Goal: Task Accomplishment & Management: Use online tool/utility

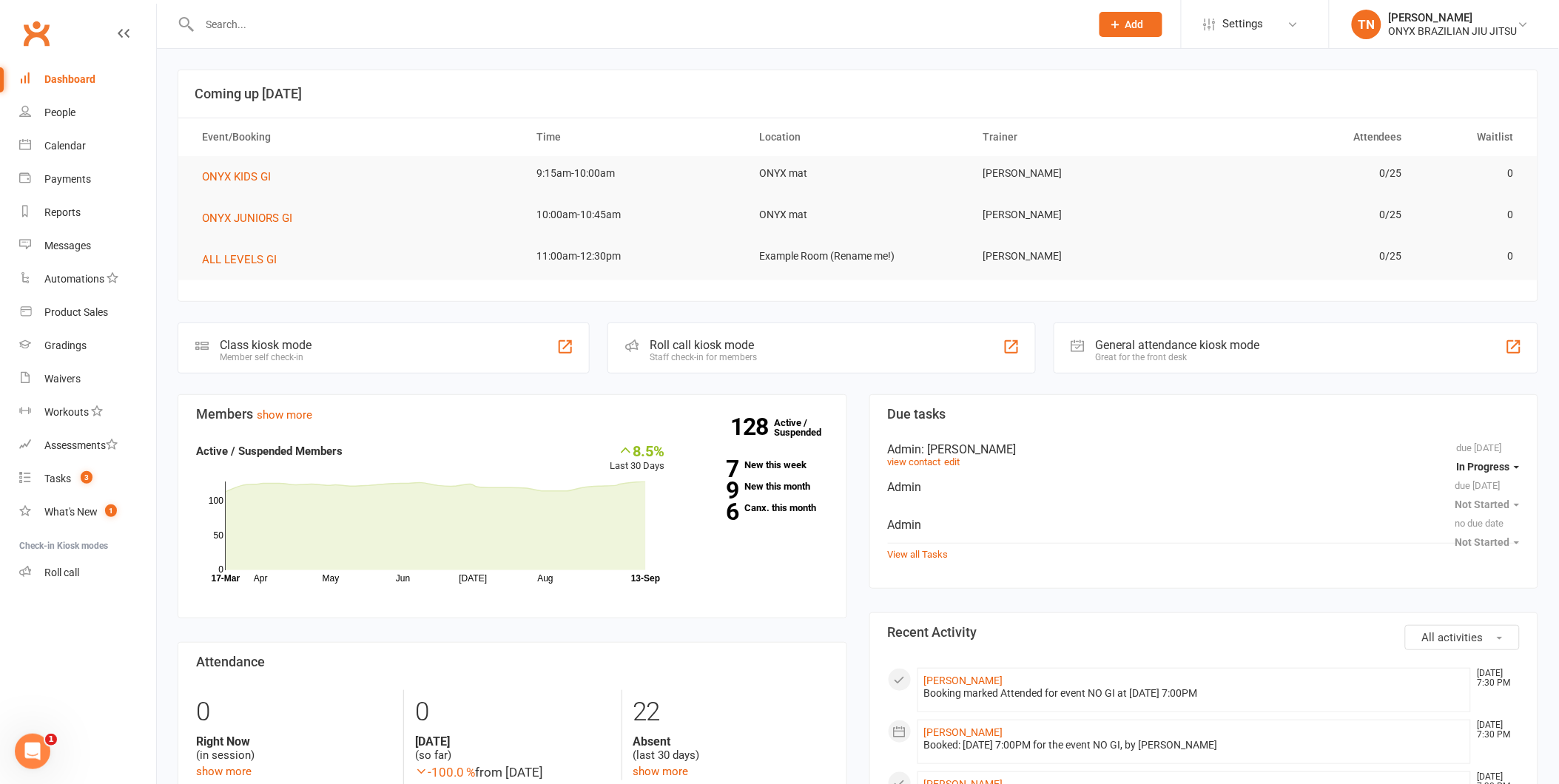
drag, startPoint x: 287, startPoint y: 30, endPoint x: 323, endPoint y: 15, distance: 39.0
click at [287, 30] on input "text" at bounding box center [638, 24] width 885 height 21
type input "zac"
click at [31, 477] on link "Tasks 3" at bounding box center [87, 479] width 137 height 33
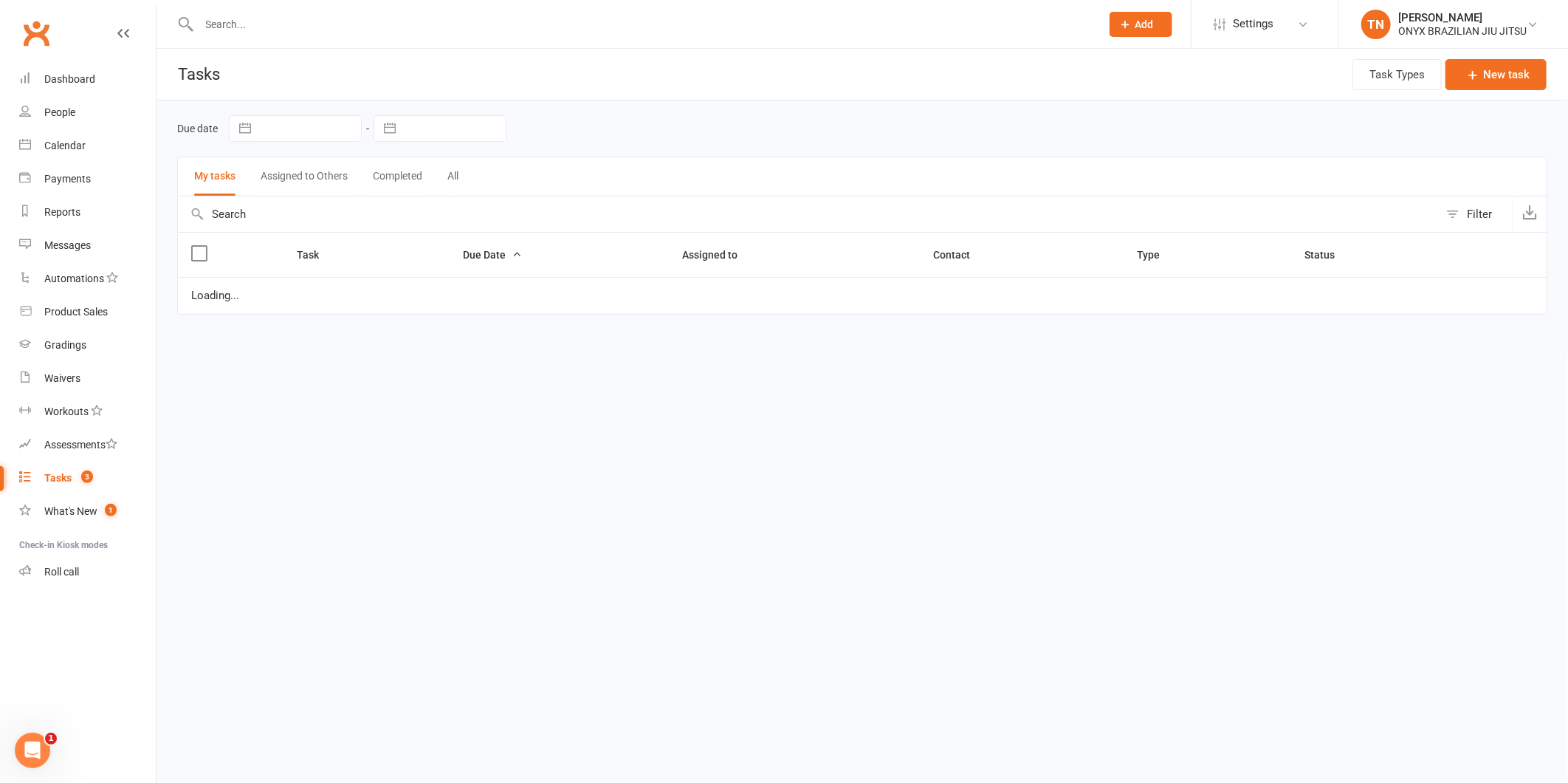
select select "started"
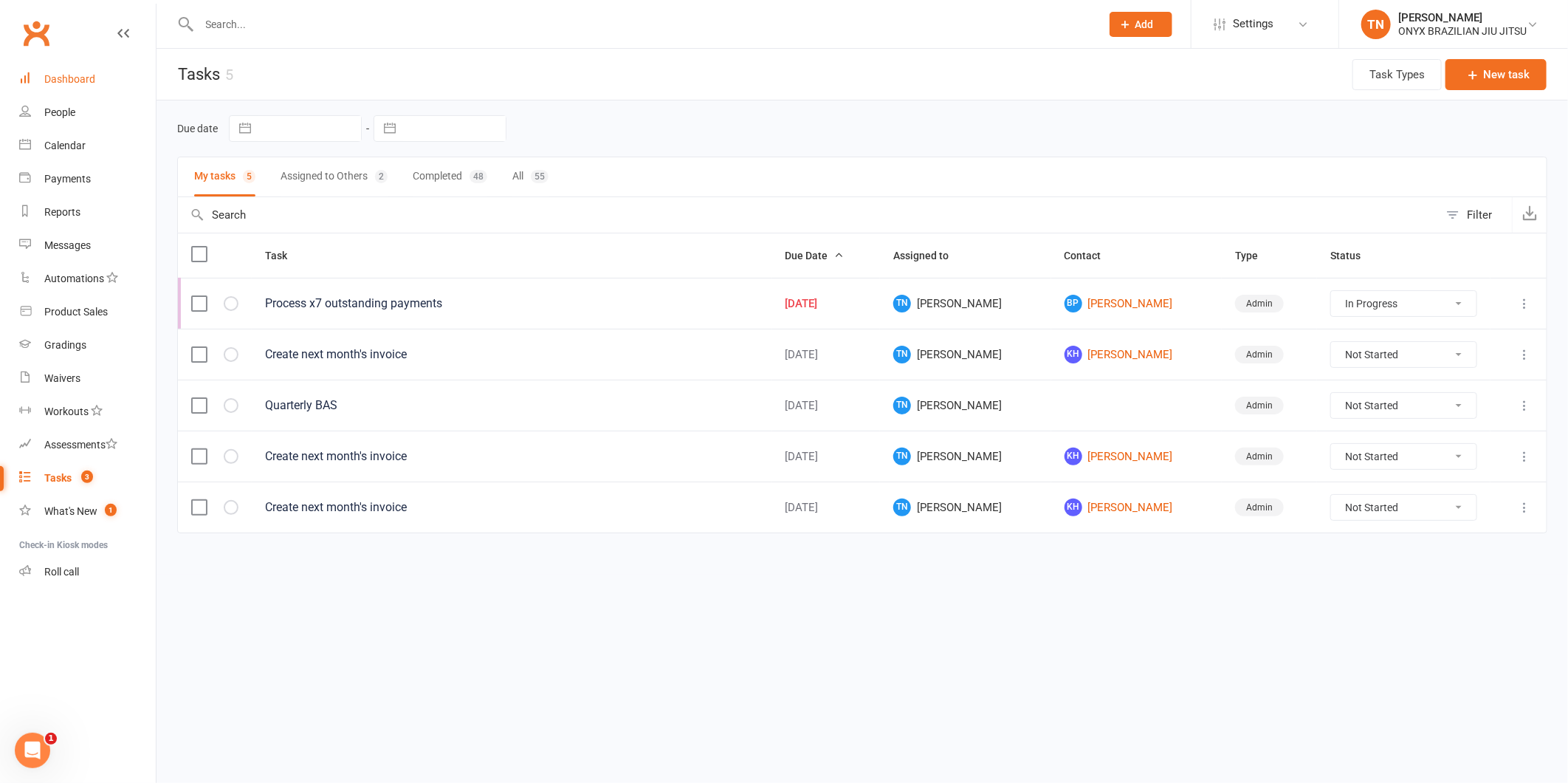
click at [69, 86] on link "Dashboard" at bounding box center [87, 79] width 136 height 33
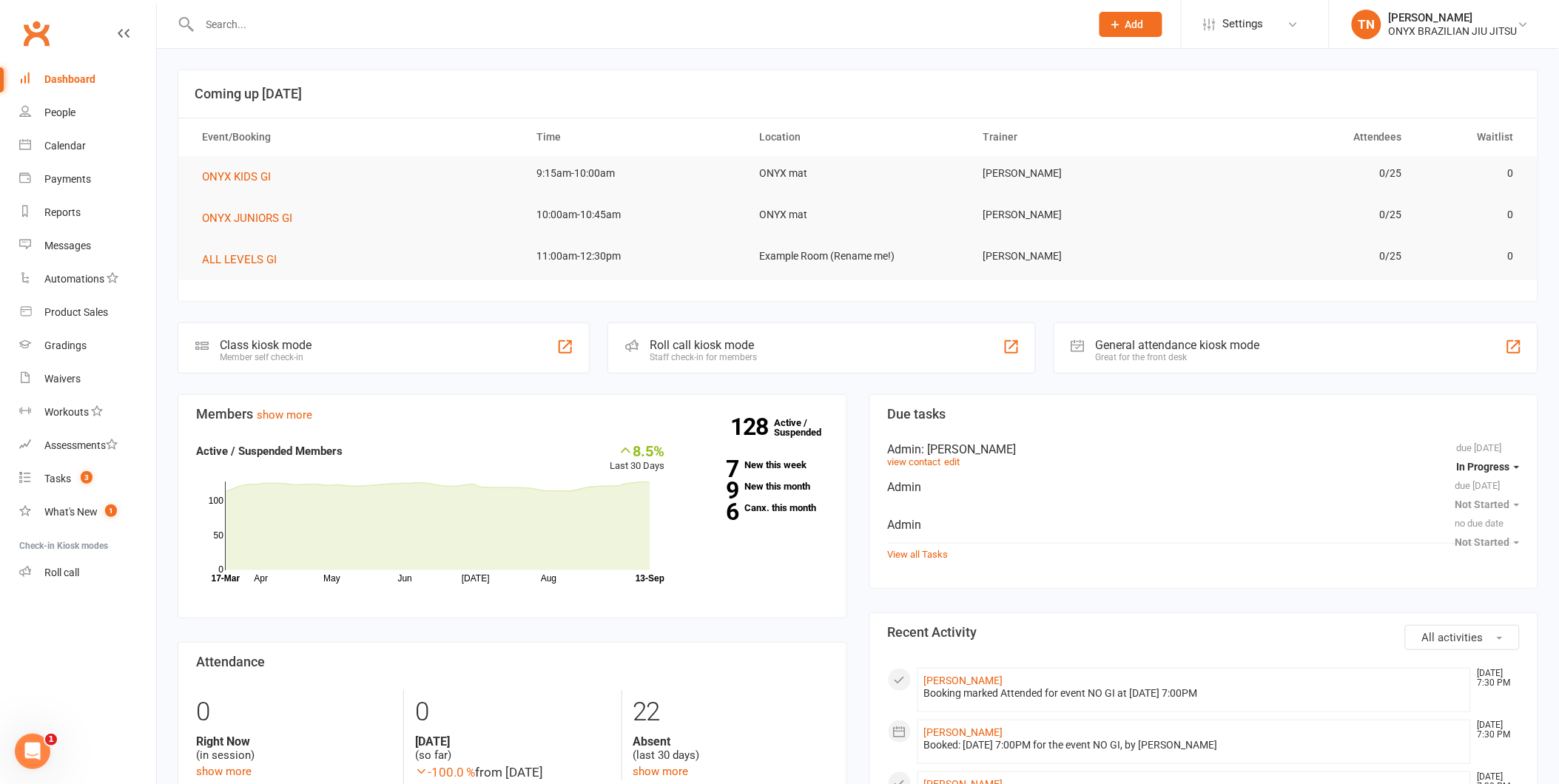
drag, startPoint x: 324, startPoint y: 21, endPoint x: 333, endPoint y: 8, distance: 15.8
click at [327, 19] on input "text" at bounding box center [638, 24] width 885 height 21
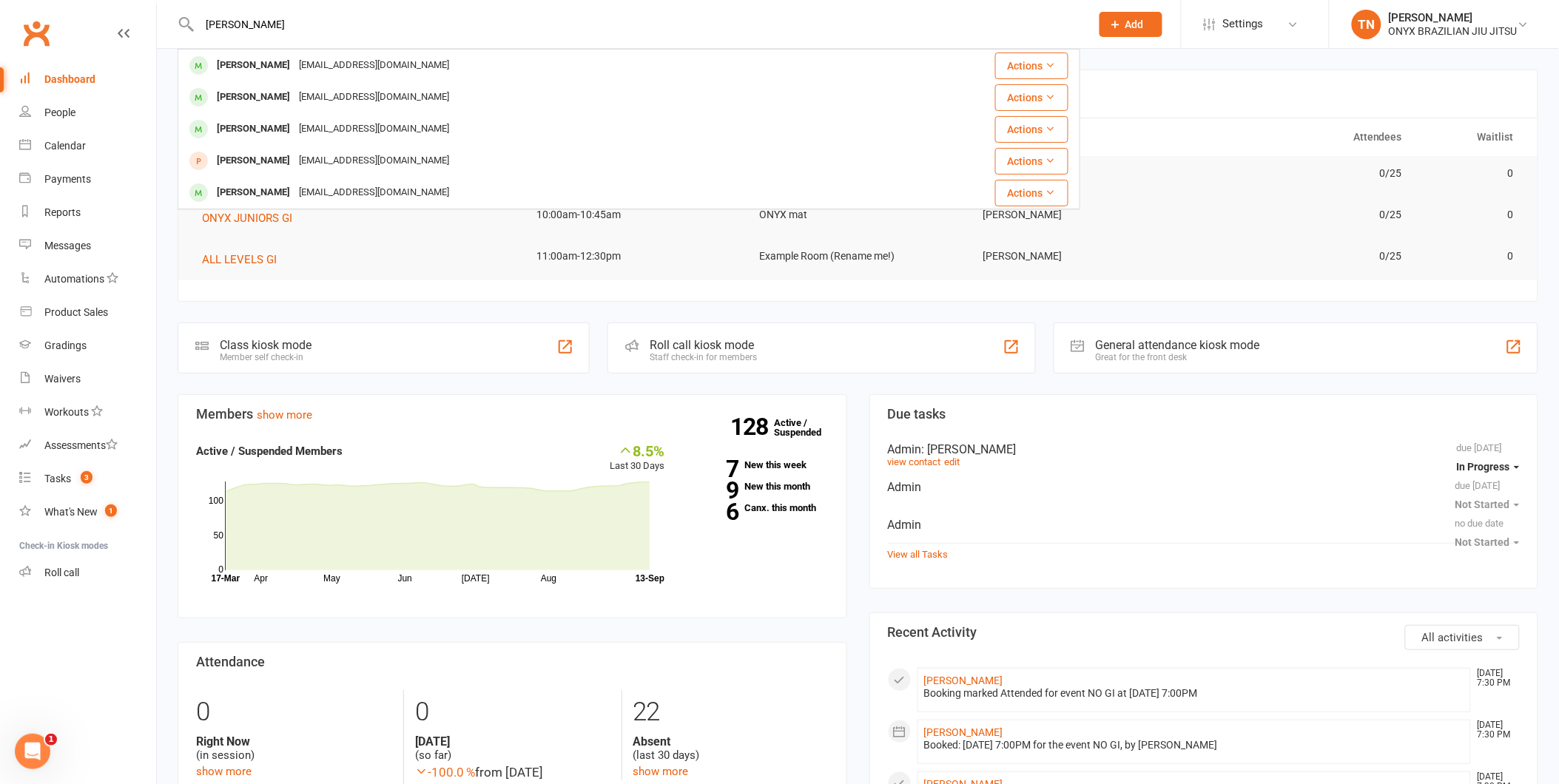
type input "josh a"
click at [318, 63] on div "J_aloiai@hotmail.co.nz" at bounding box center [374, 65] width 159 height 22
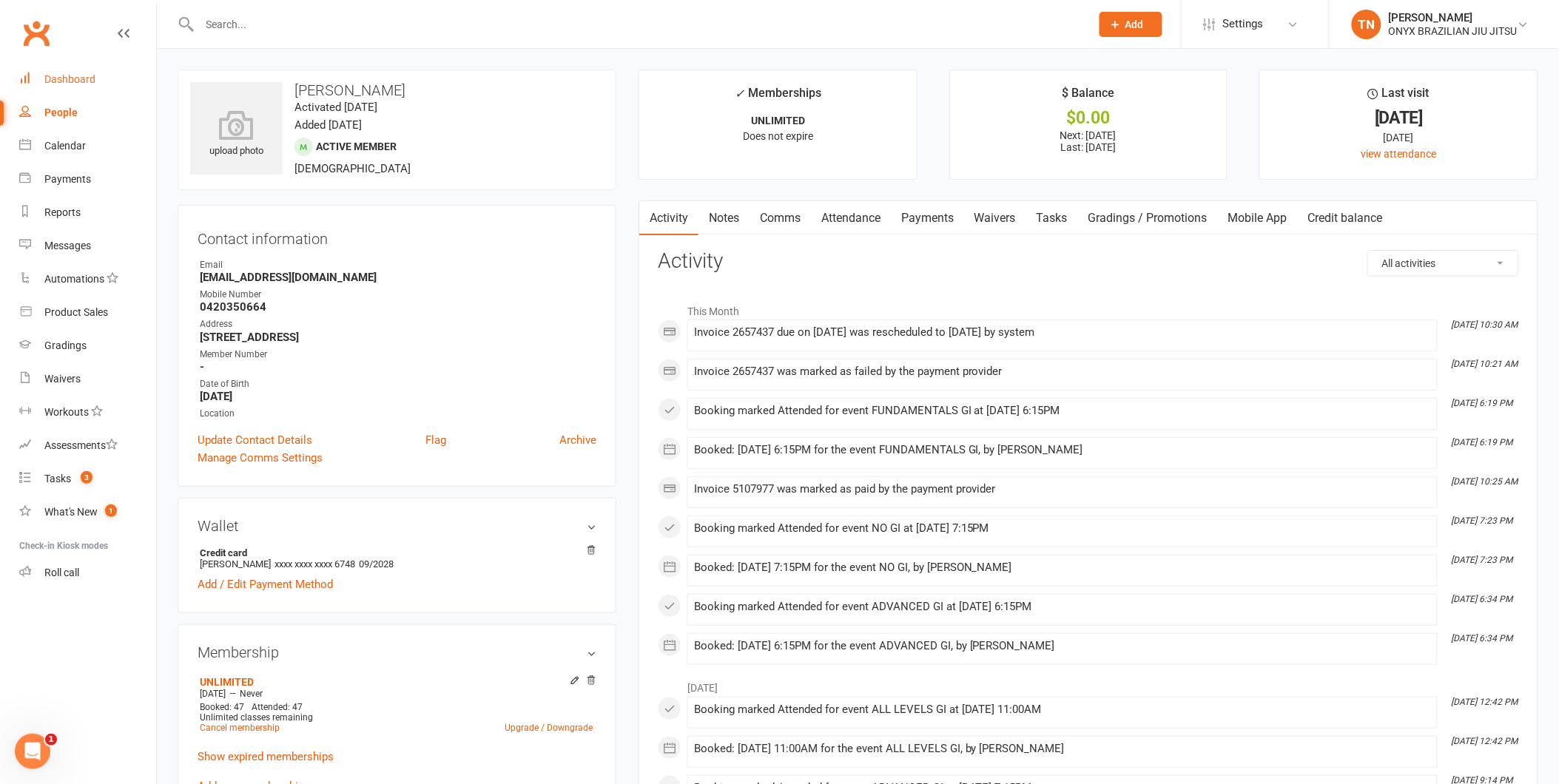
click at [83, 72] on link "Dashboard" at bounding box center [87, 79] width 137 height 33
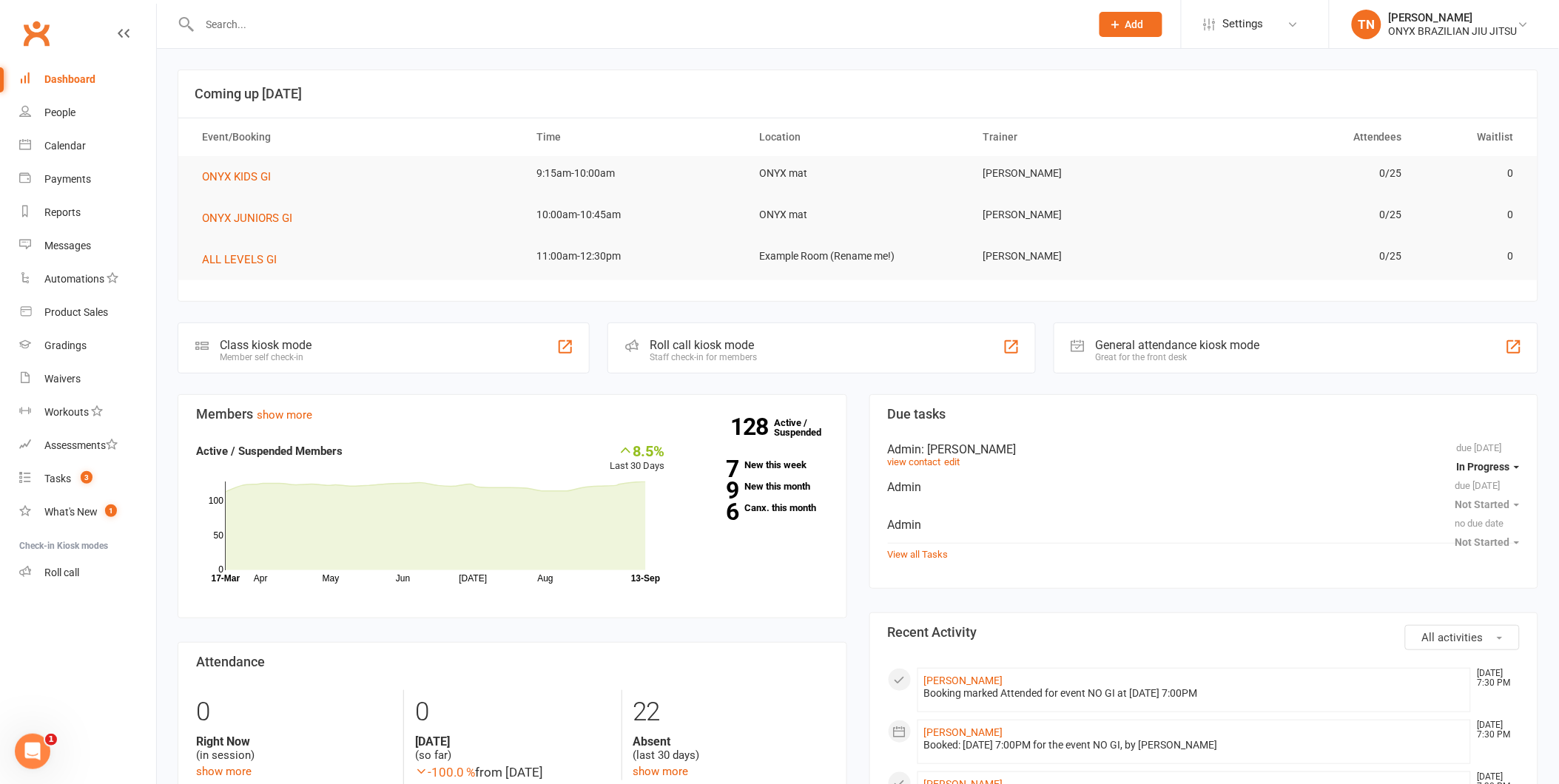
click at [668, 336] on div "Roll call kiosk mode Staff check-in for members" at bounding box center [821, 348] width 428 height 51
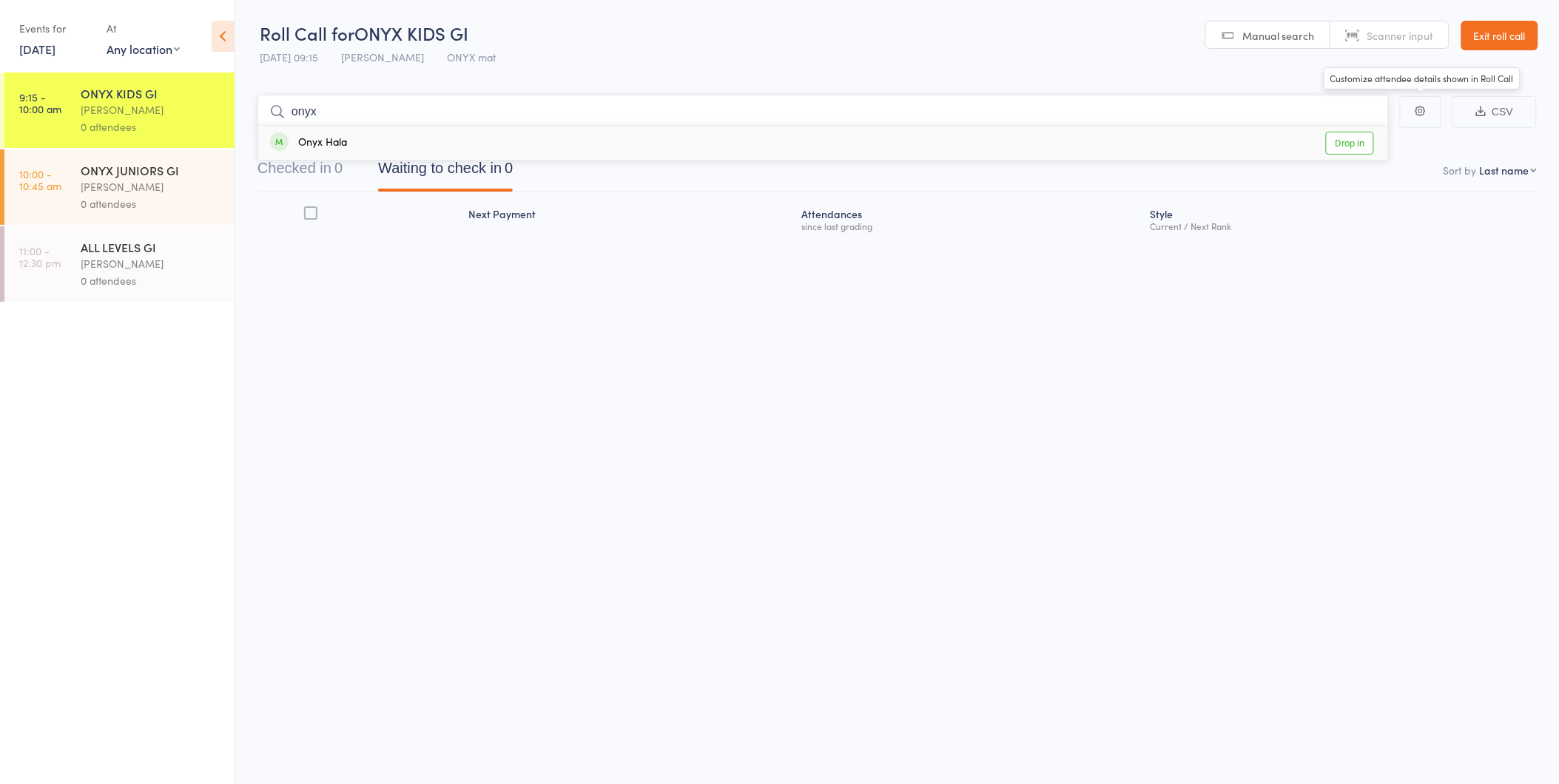
type input "onyx"
drag, startPoint x: 1334, startPoint y: 146, endPoint x: 1223, endPoint y: 139, distance: 111.2
click at [1334, 146] on link "Drop in" at bounding box center [1349, 143] width 48 height 23
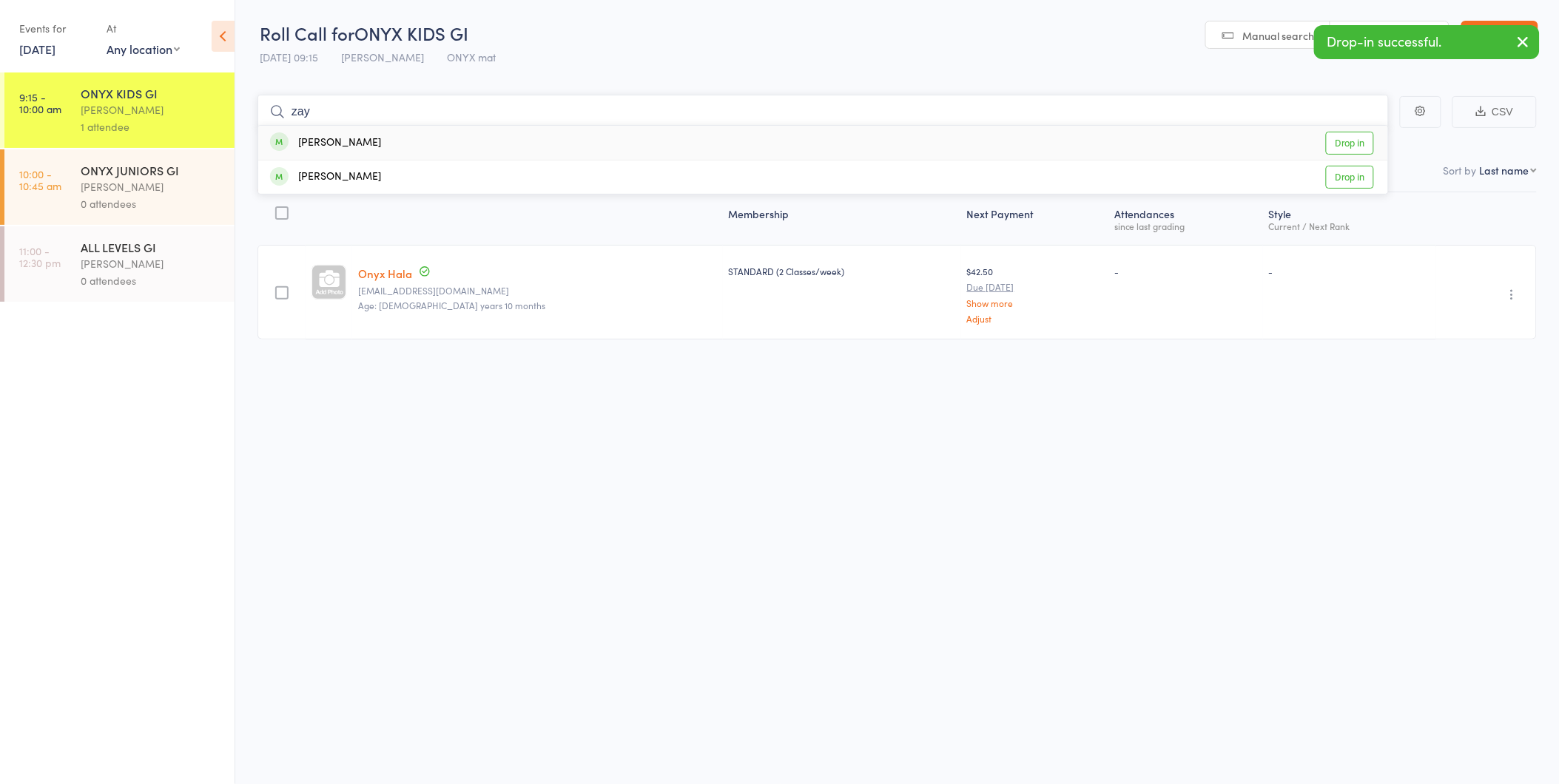
type input "zay"
click at [1351, 138] on link "Drop in" at bounding box center [1349, 143] width 48 height 23
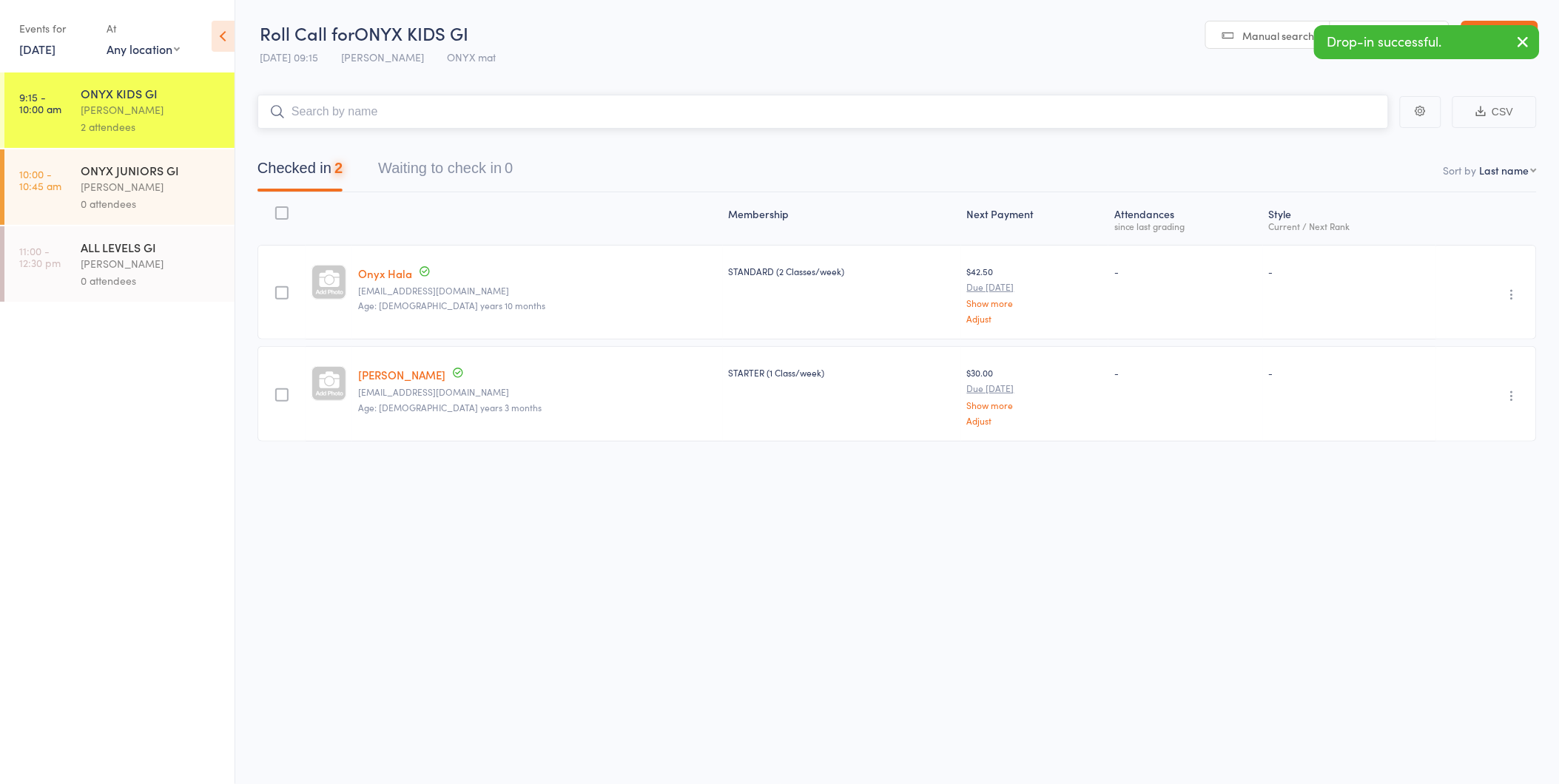
click at [497, 119] on input "search" at bounding box center [823, 111] width 1131 height 34
type input "soph"
click at [1350, 135] on link "Drop in" at bounding box center [1349, 143] width 48 height 23
click at [658, 114] on input "search" at bounding box center [823, 111] width 1131 height 34
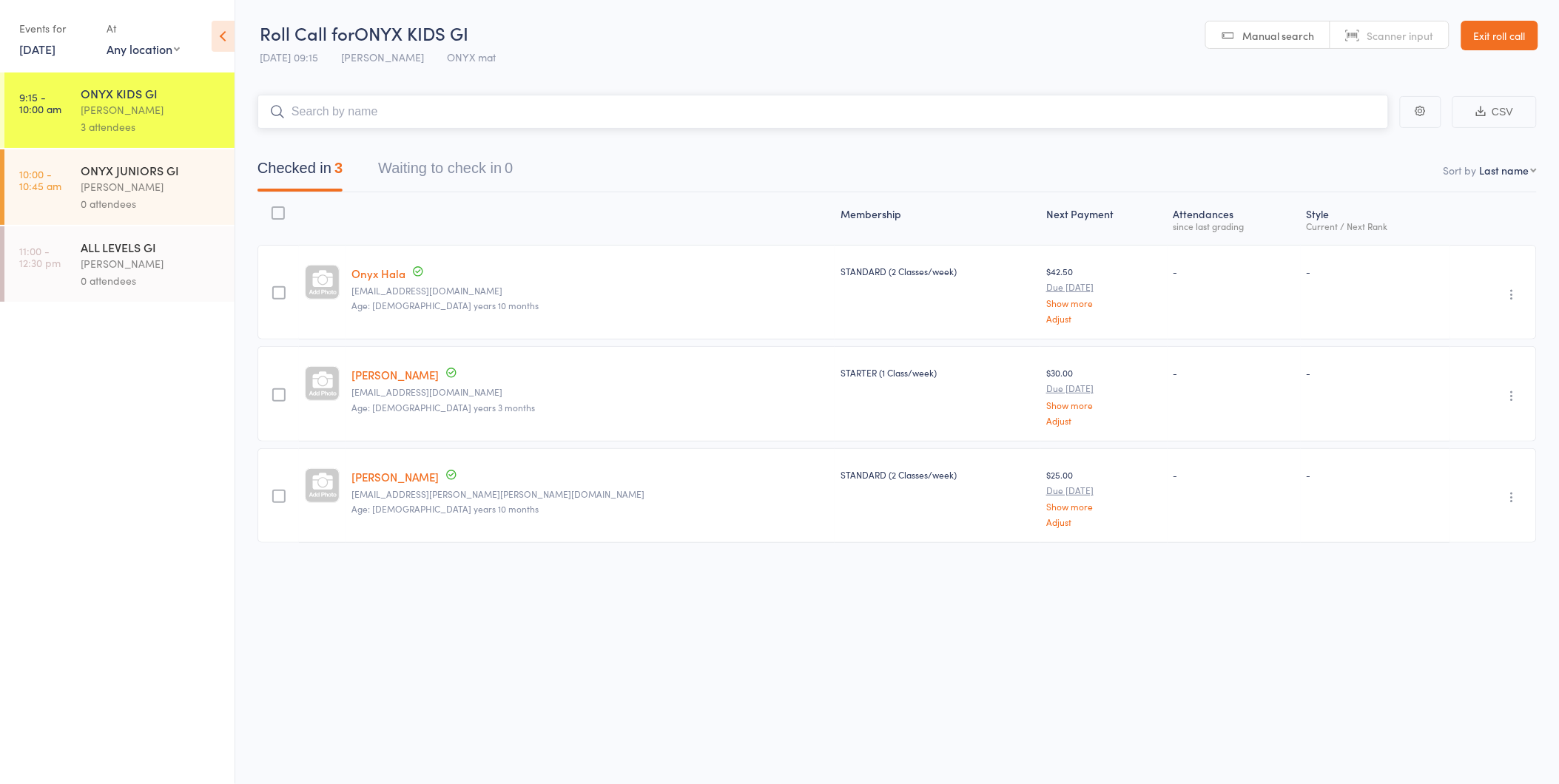
click at [449, 103] on input "search" at bounding box center [823, 111] width 1131 height 34
click at [322, 107] on input "search" at bounding box center [823, 111] width 1131 height 34
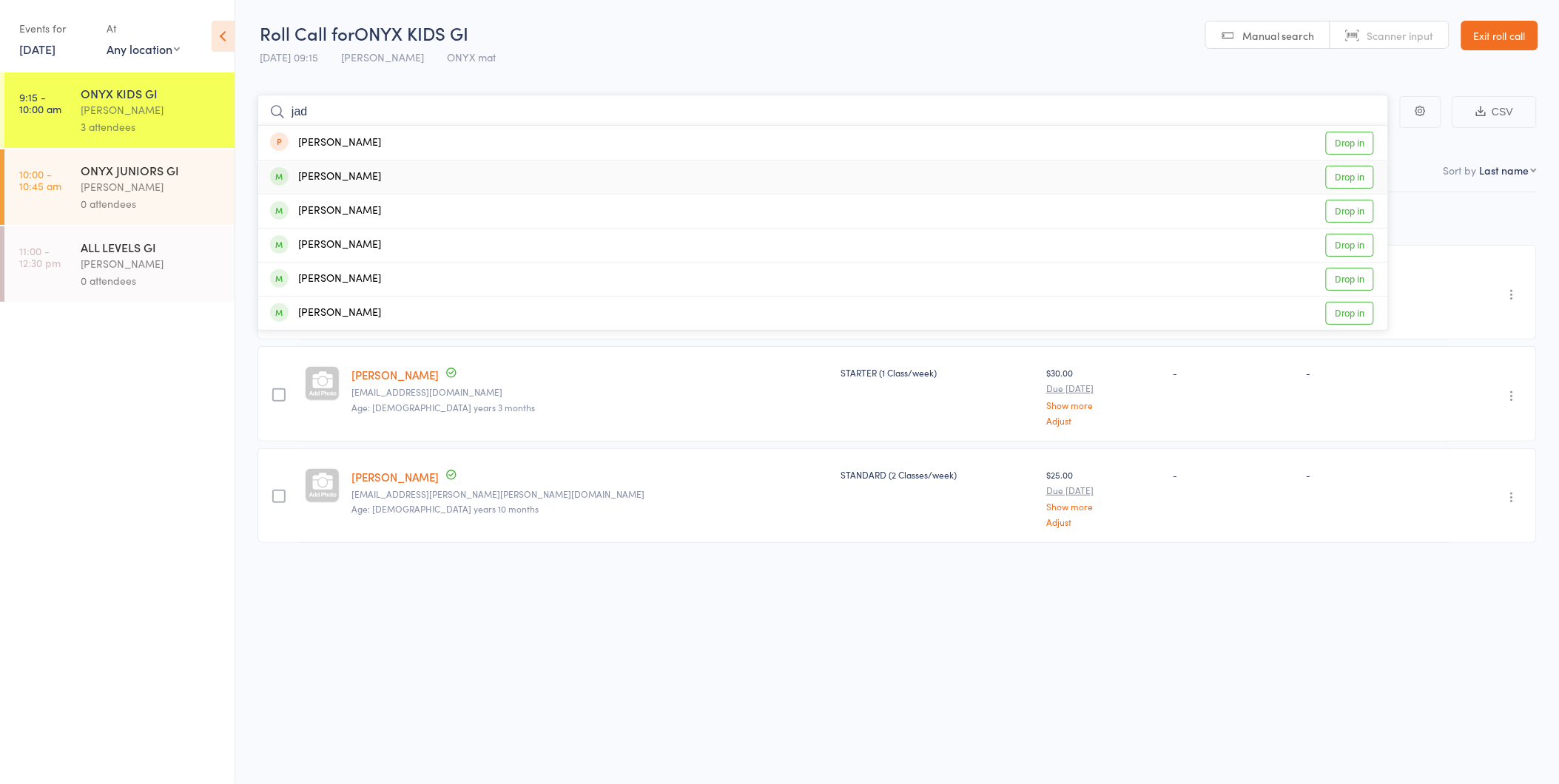
type input "jad"
click at [1354, 171] on link "Drop in" at bounding box center [1349, 177] width 48 height 23
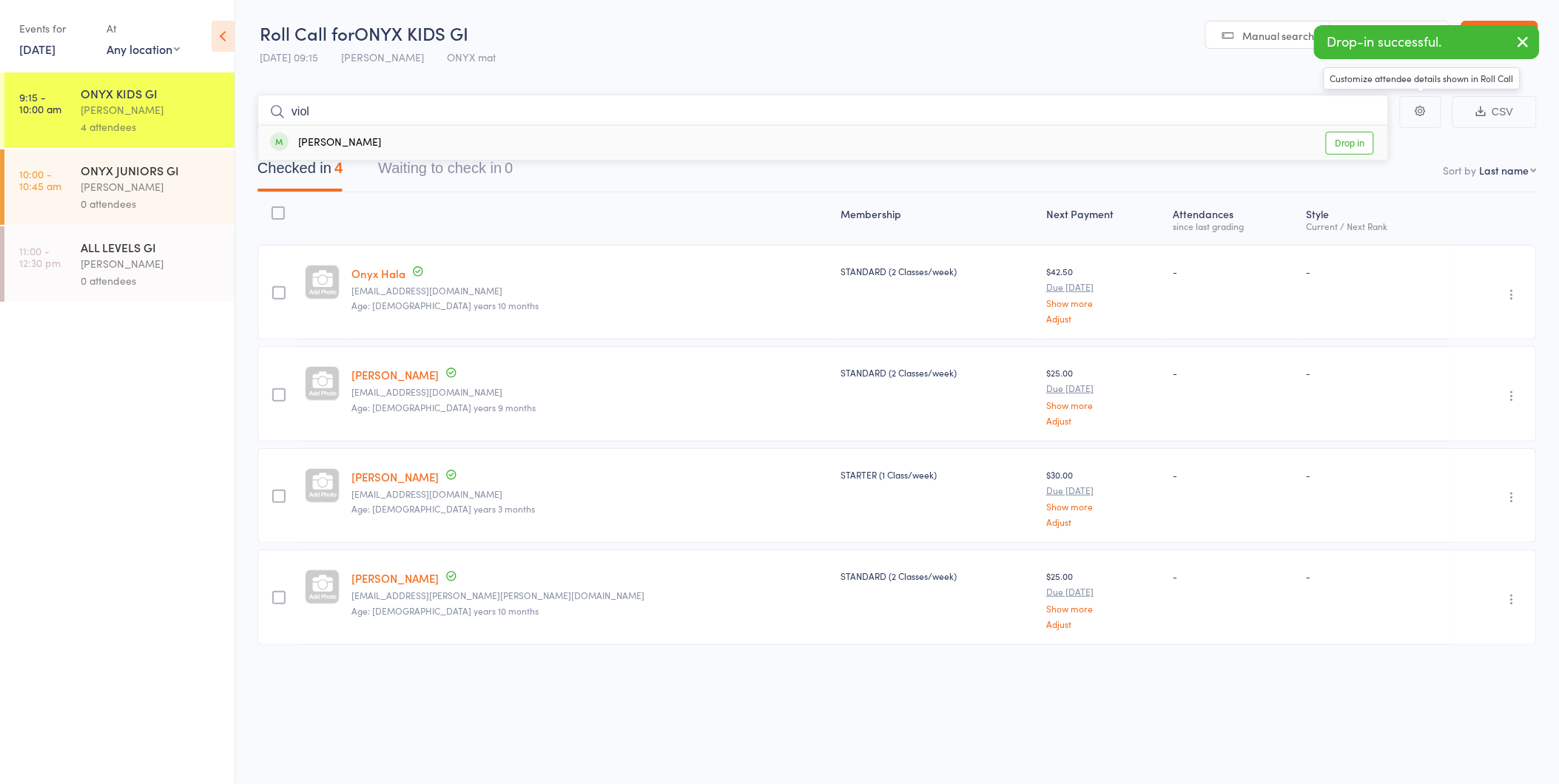
type input "viol"
click at [1354, 143] on link "Drop in" at bounding box center [1349, 143] width 48 height 23
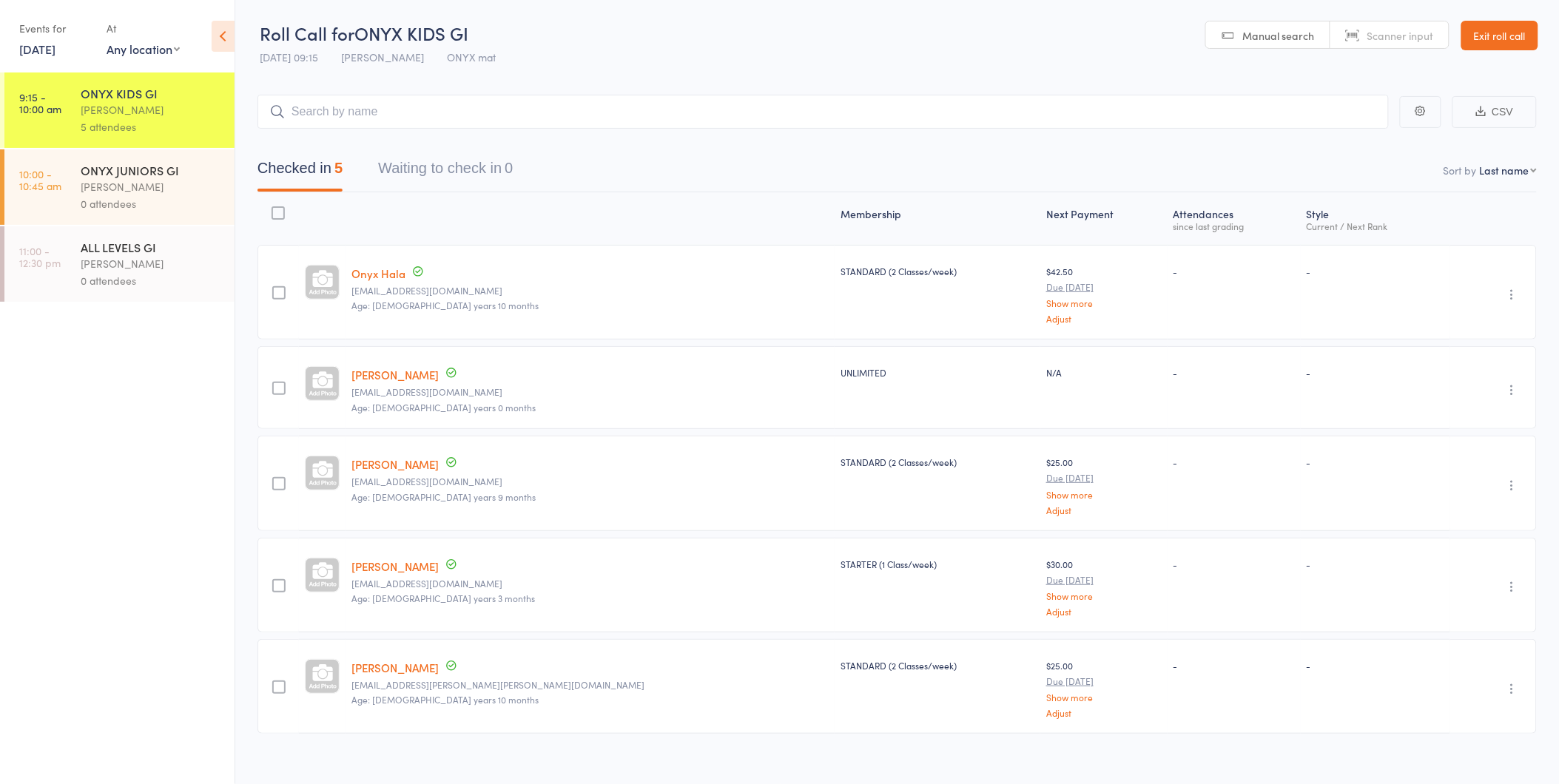
click at [1466, 32] on link "Exit roll call" at bounding box center [1499, 36] width 77 height 30
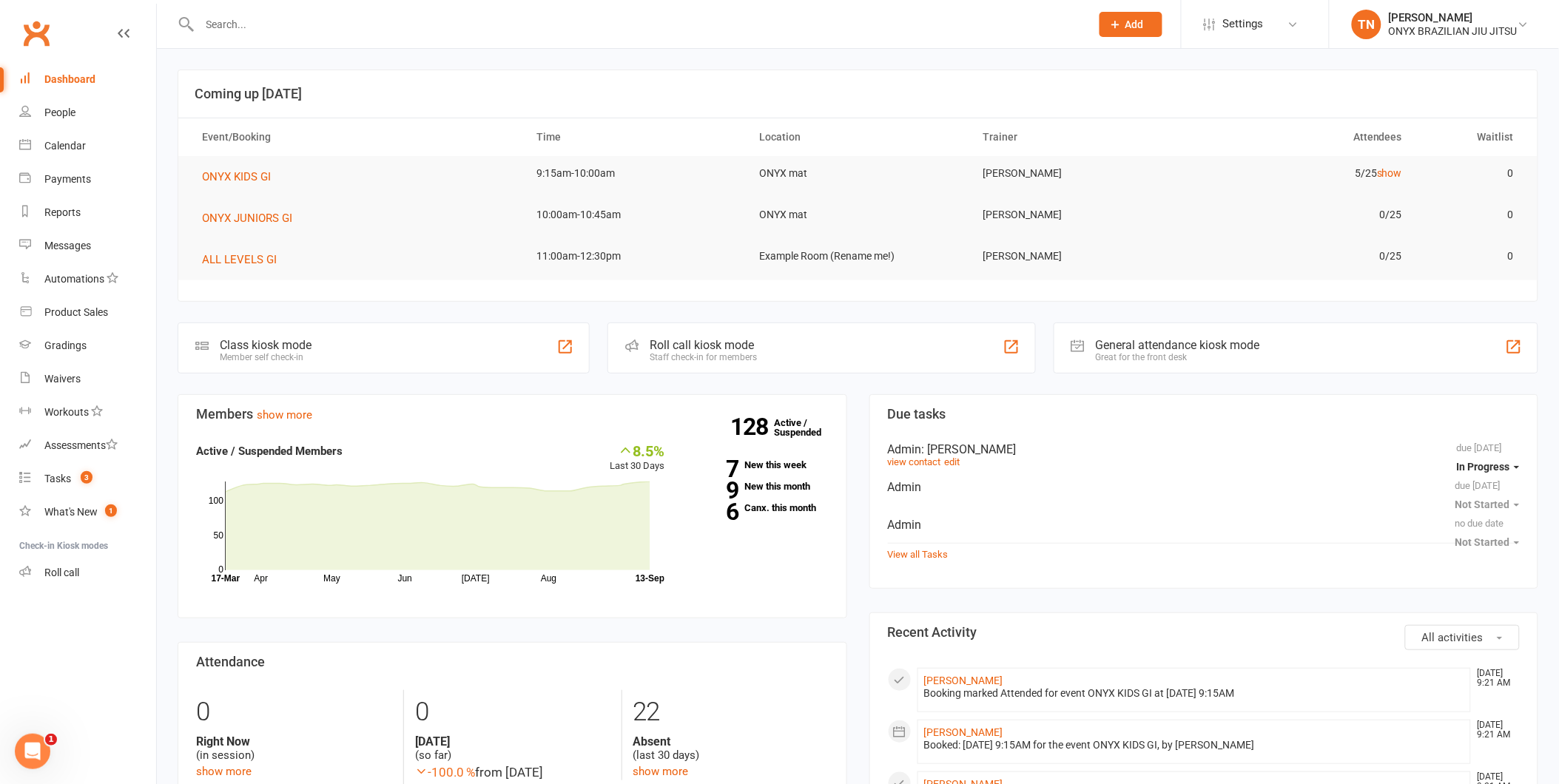
click at [760, 355] on div "Roll call kiosk mode Staff check-in for members" at bounding box center [821, 348] width 428 height 51
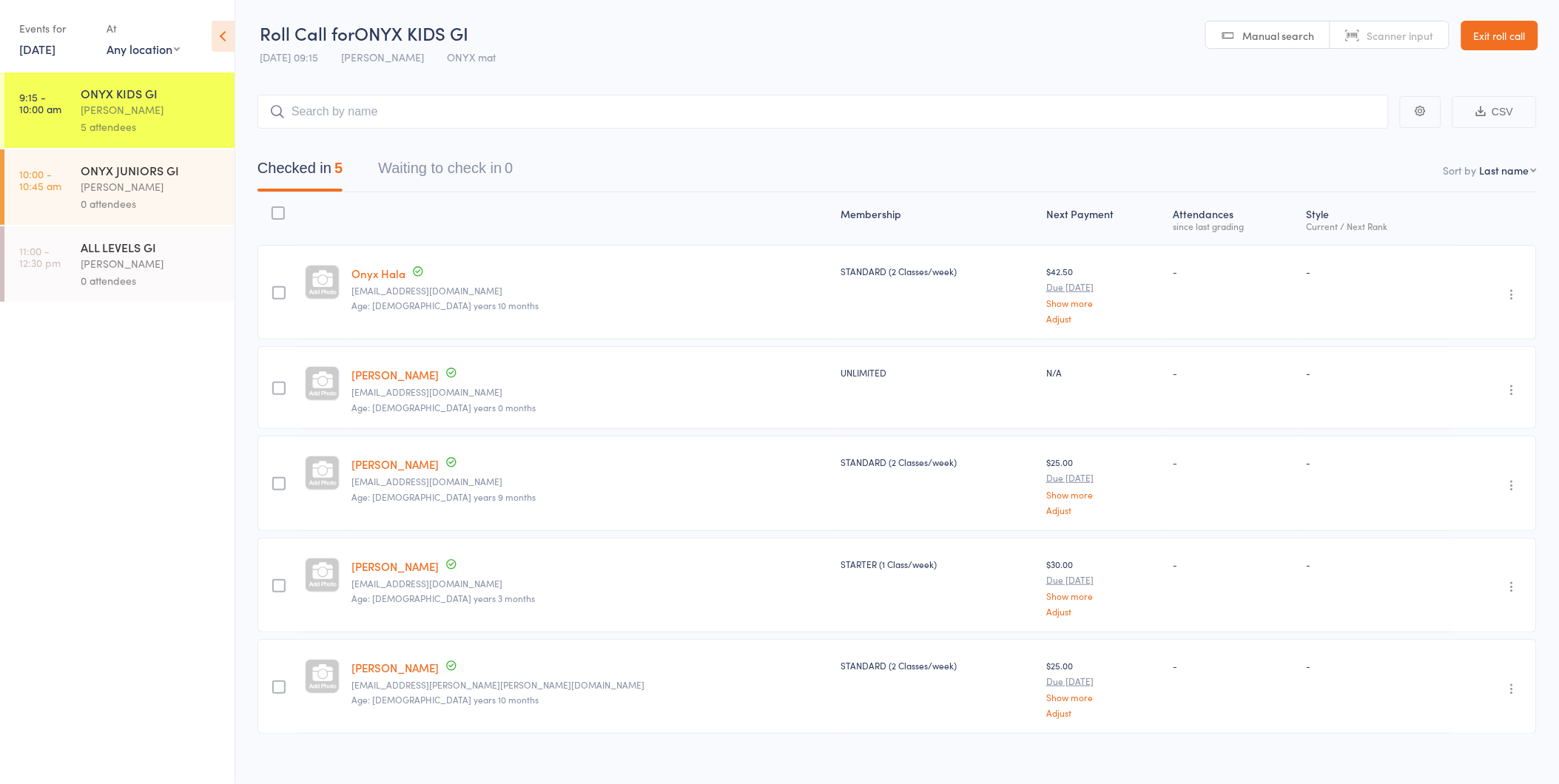
click at [1512, 44] on link "Exit roll call" at bounding box center [1499, 36] width 77 height 30
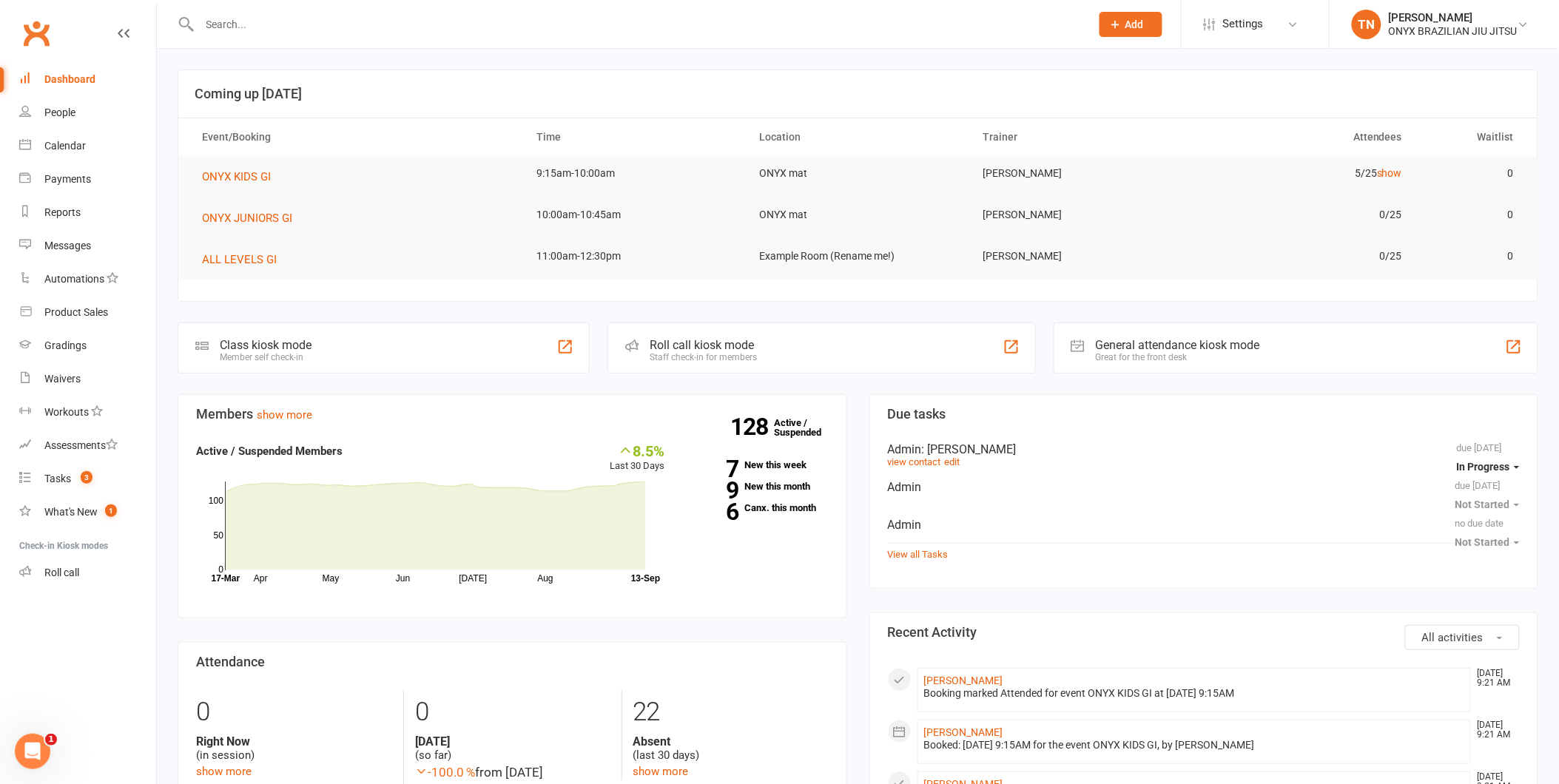
click at [713, 341] on div "Roll call kiosk mode" at bounding box center [703, 345] width 107 height 14
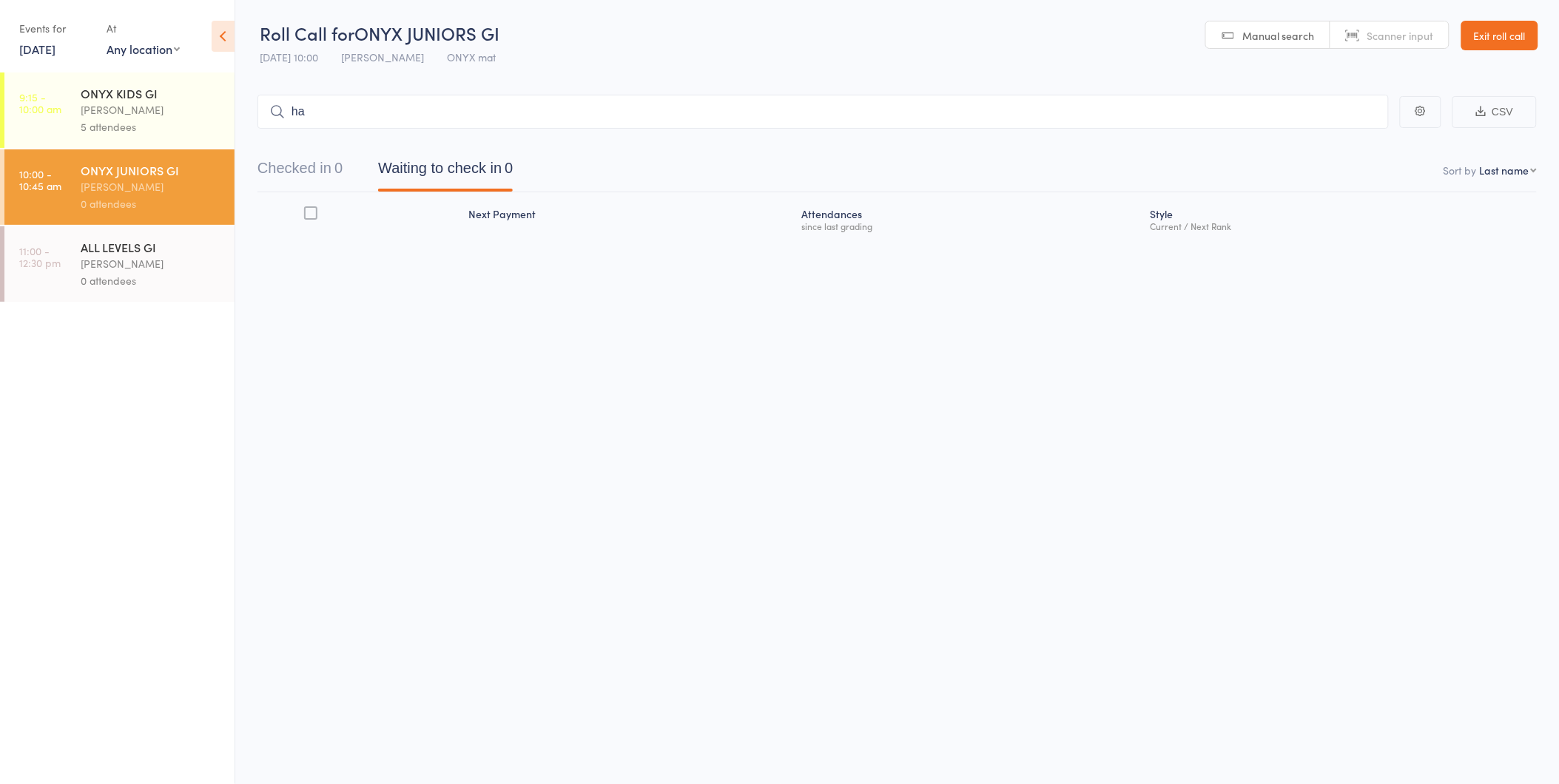
type input "haj"
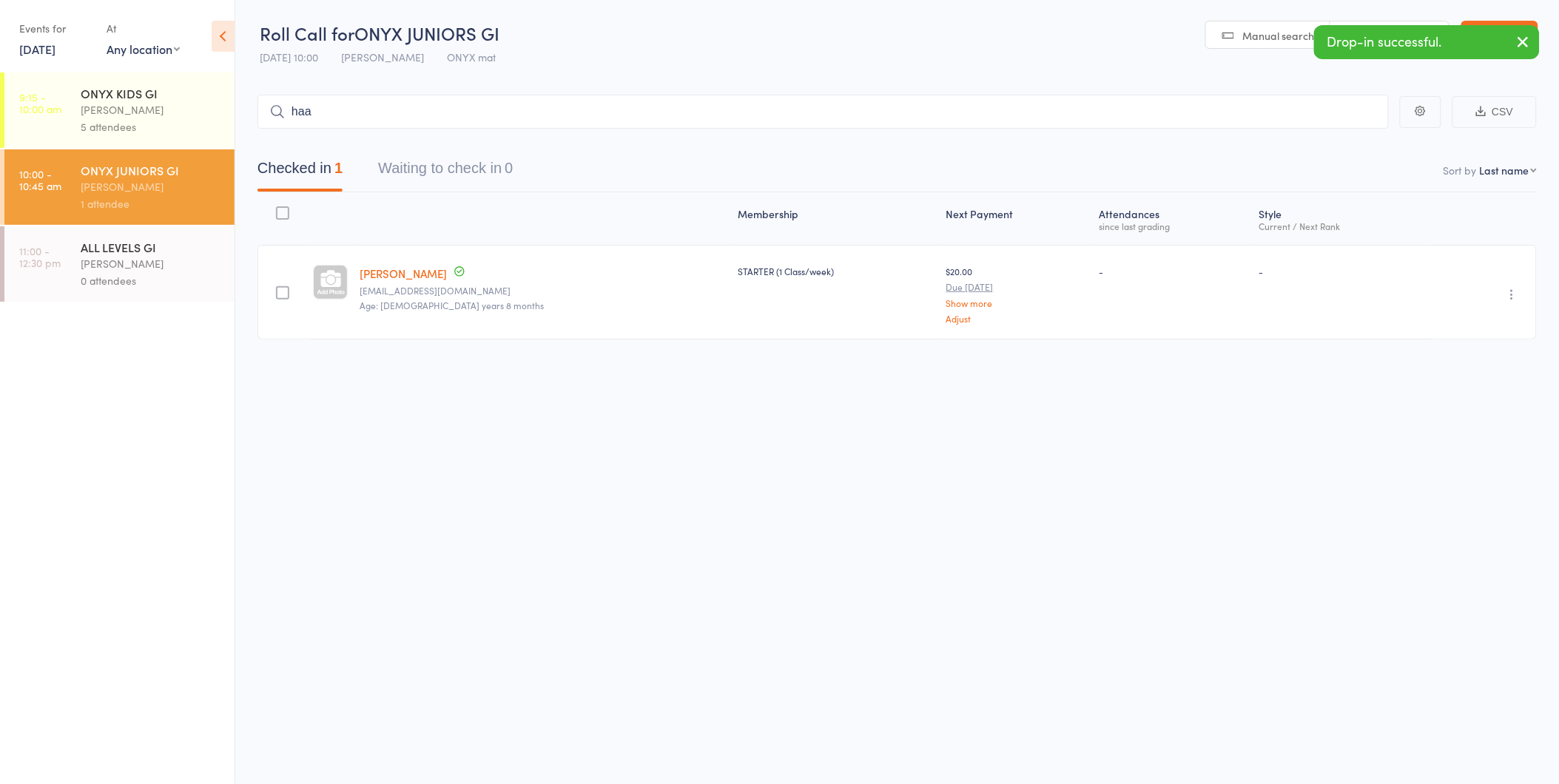
type input "haas"
type input "cole"
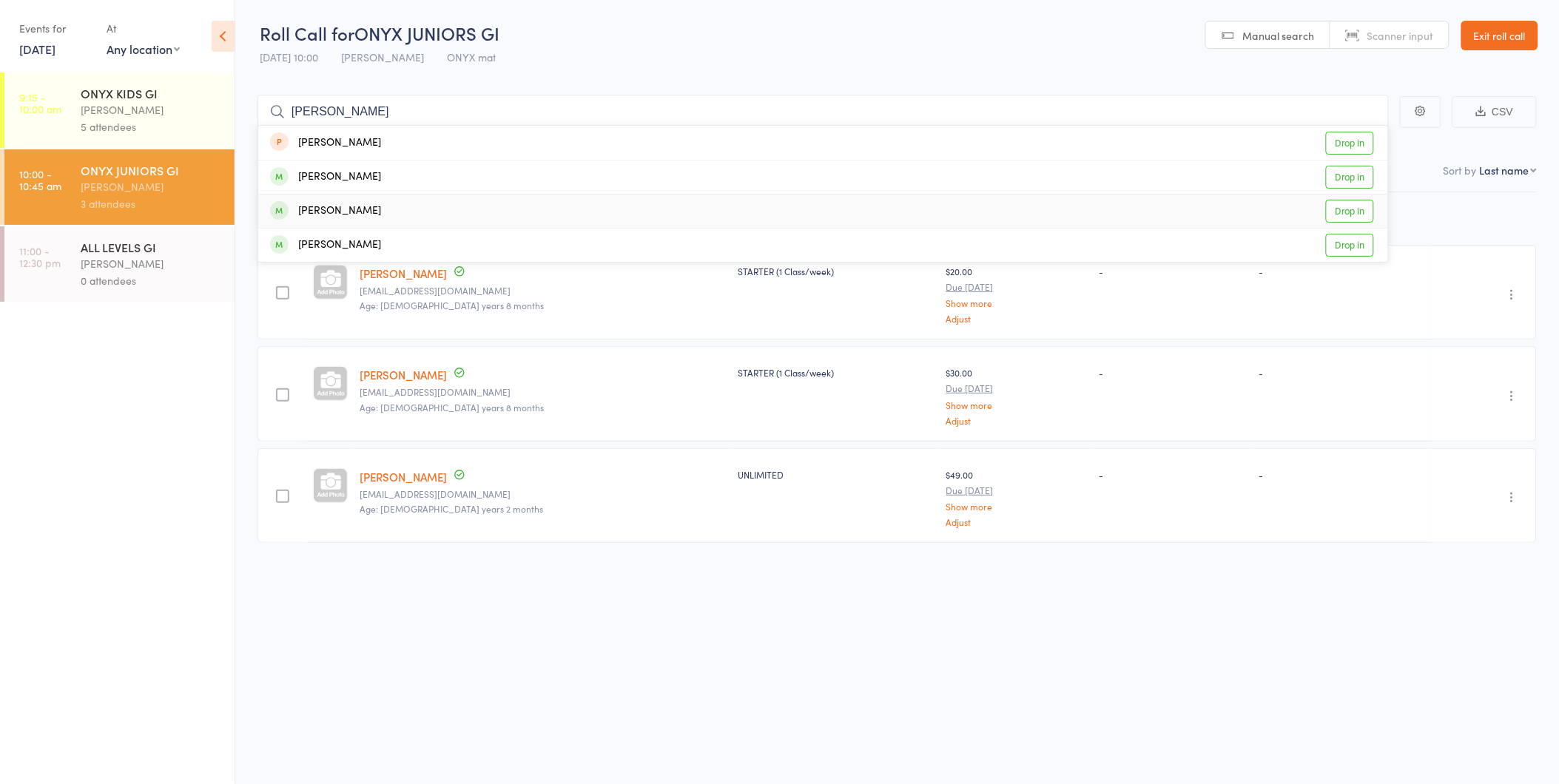
type input "oliver"
click at [1358, 216] on link "Drop in" at bounding box center [1349, 211] width 48 height 23
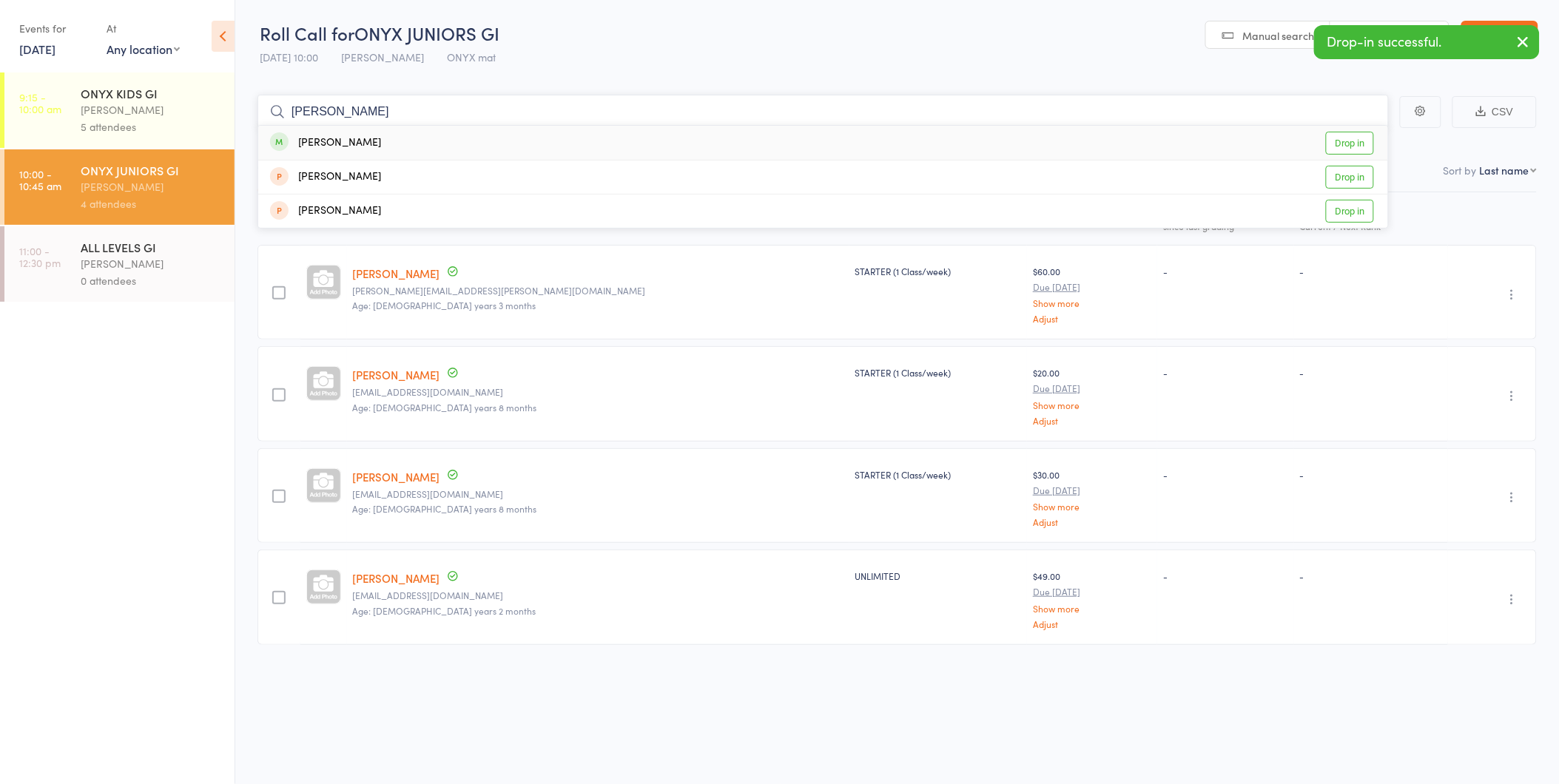
type input "jacob h"
click at [1346, 139] on link "Drop in" at bounding box center [1349, 143] width 48 height 23
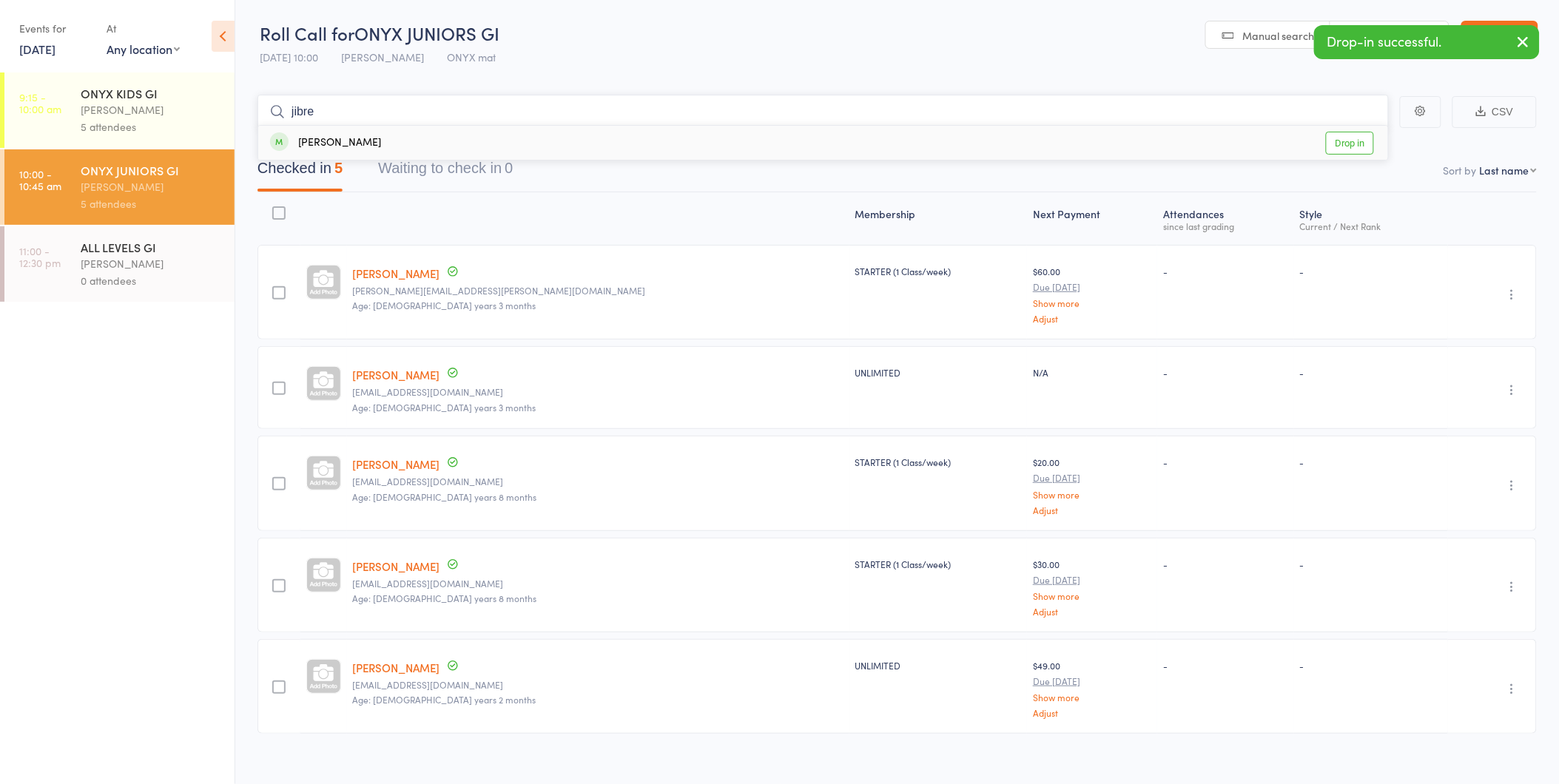
type input "jibre"
click at [1346, 139] on link "Drop in" at bounding box center [1349, 143] width 48 height 23
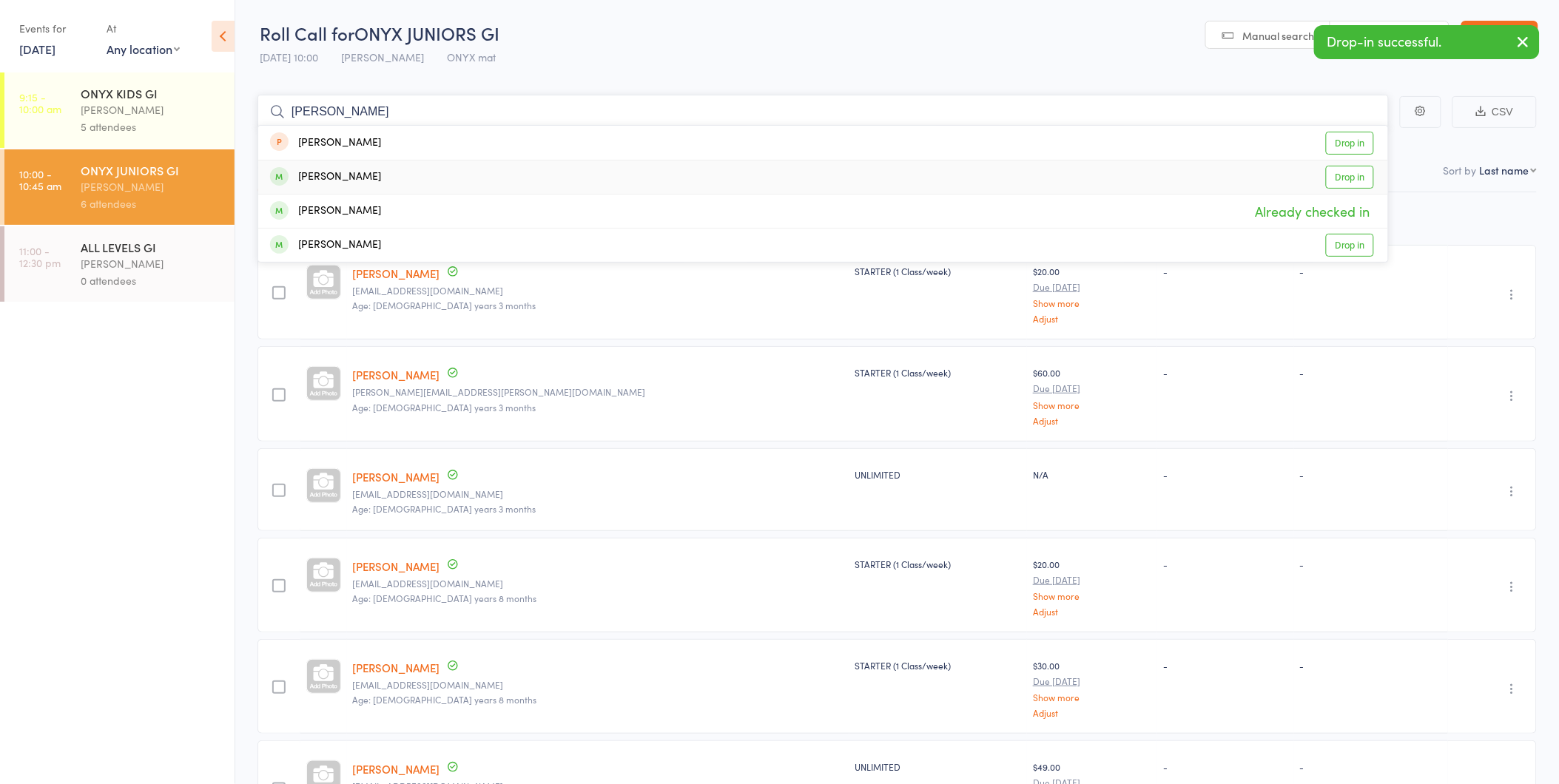
type input "oliver w"
click at [1342, 179] on link "Drop in" at bounding box center [1349, 177] width 48 height 23
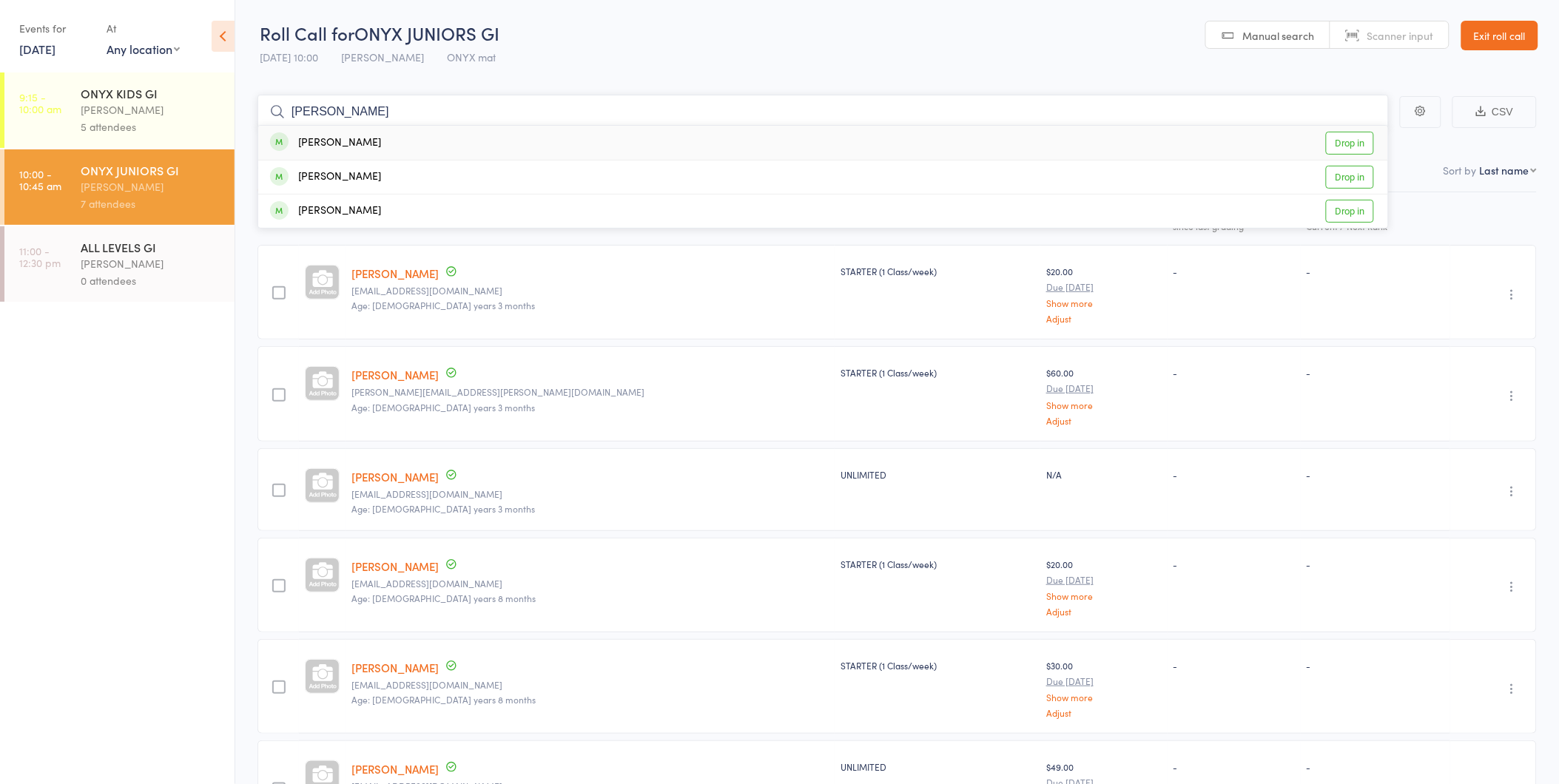
type input "jason l"
click at [1337, 136] on link "Drop in" at bounding box center [1349, 143] width 48 height 23
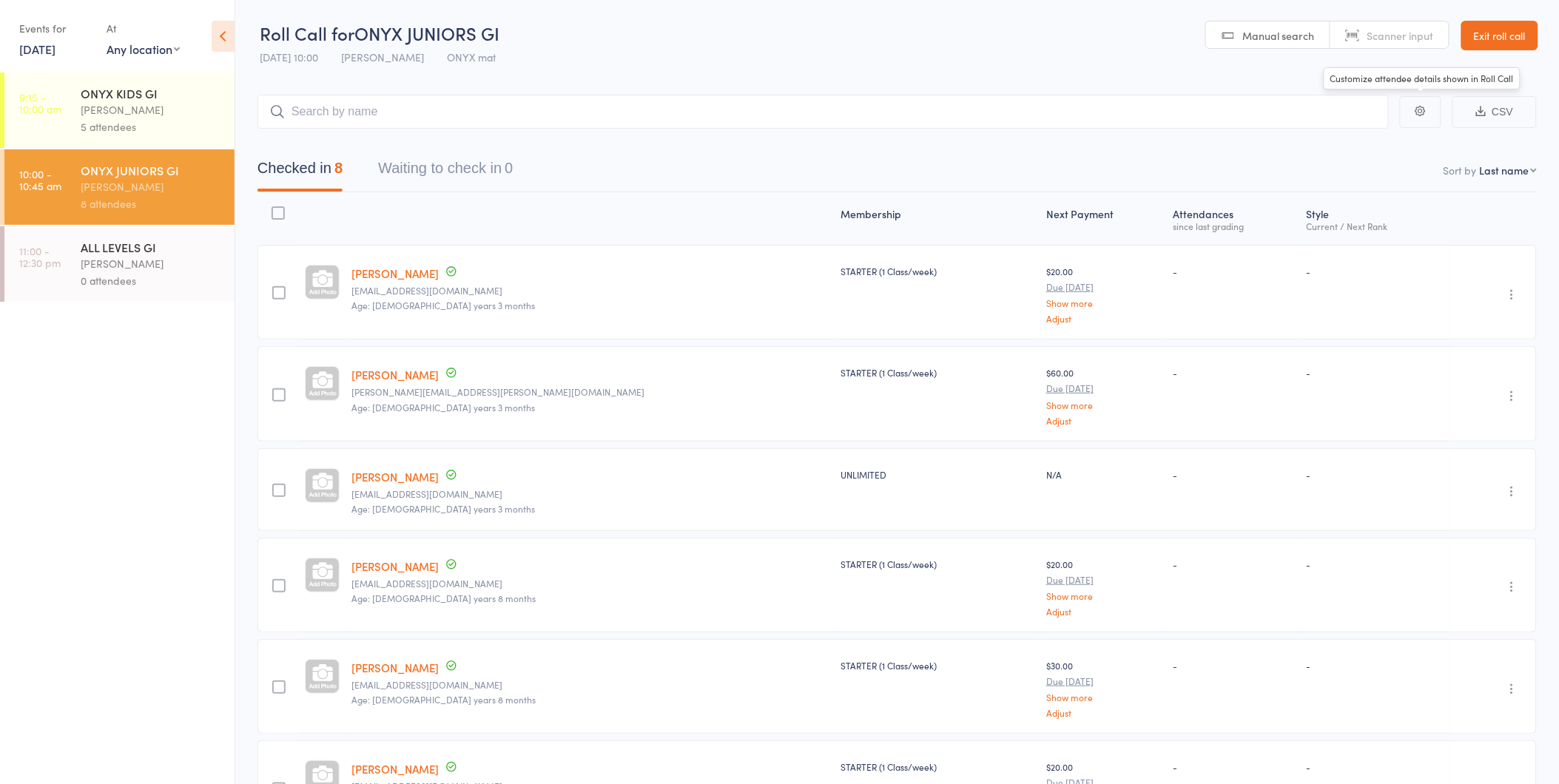
click at [1529, 21] on link "Exit roll call" at bounding box center [1499, 36] width 77 height 30
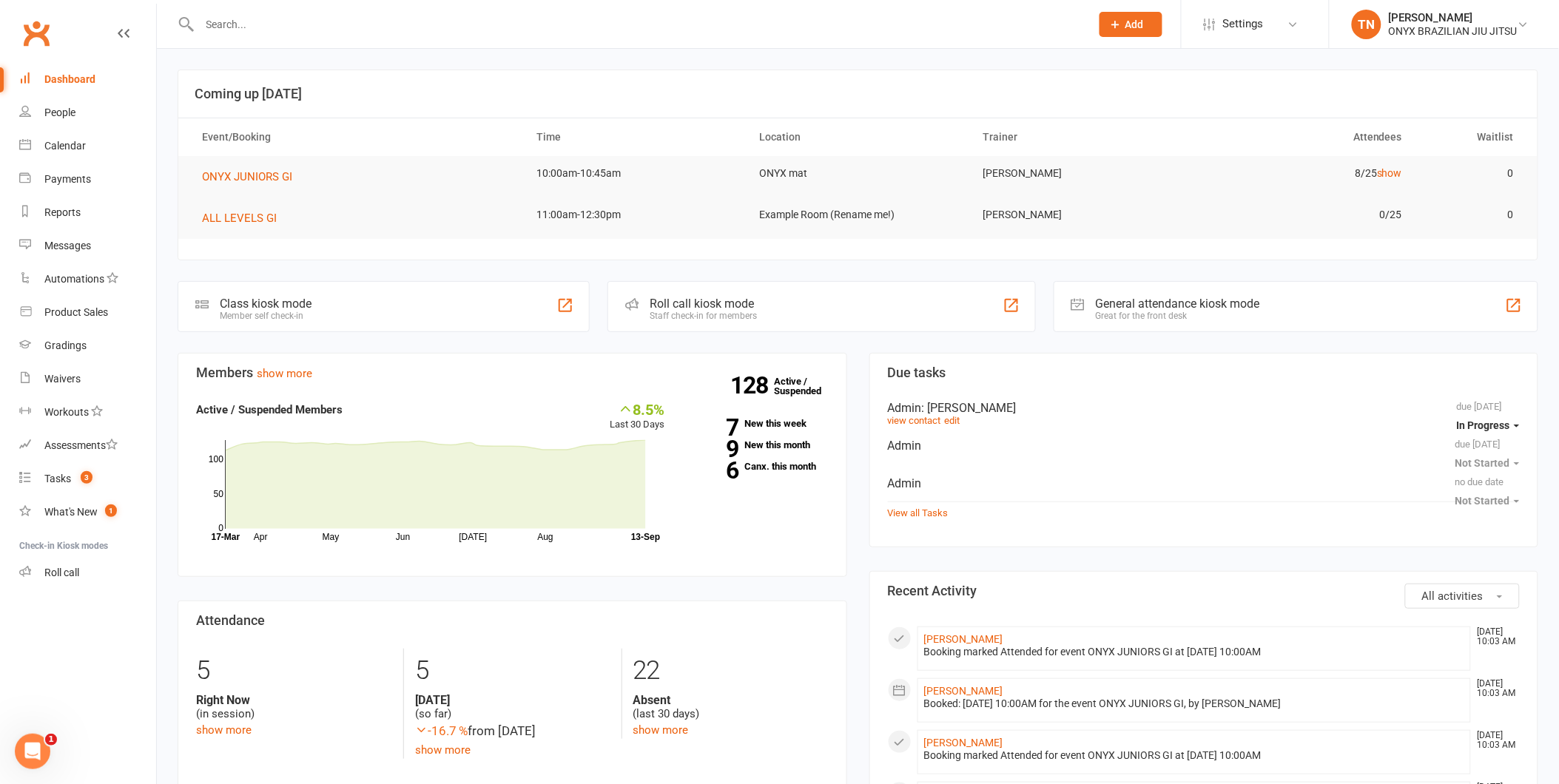
click at [742, 304] on div "Roll call kiosk mode" at bounding box center [703, 303] width 107 height 14
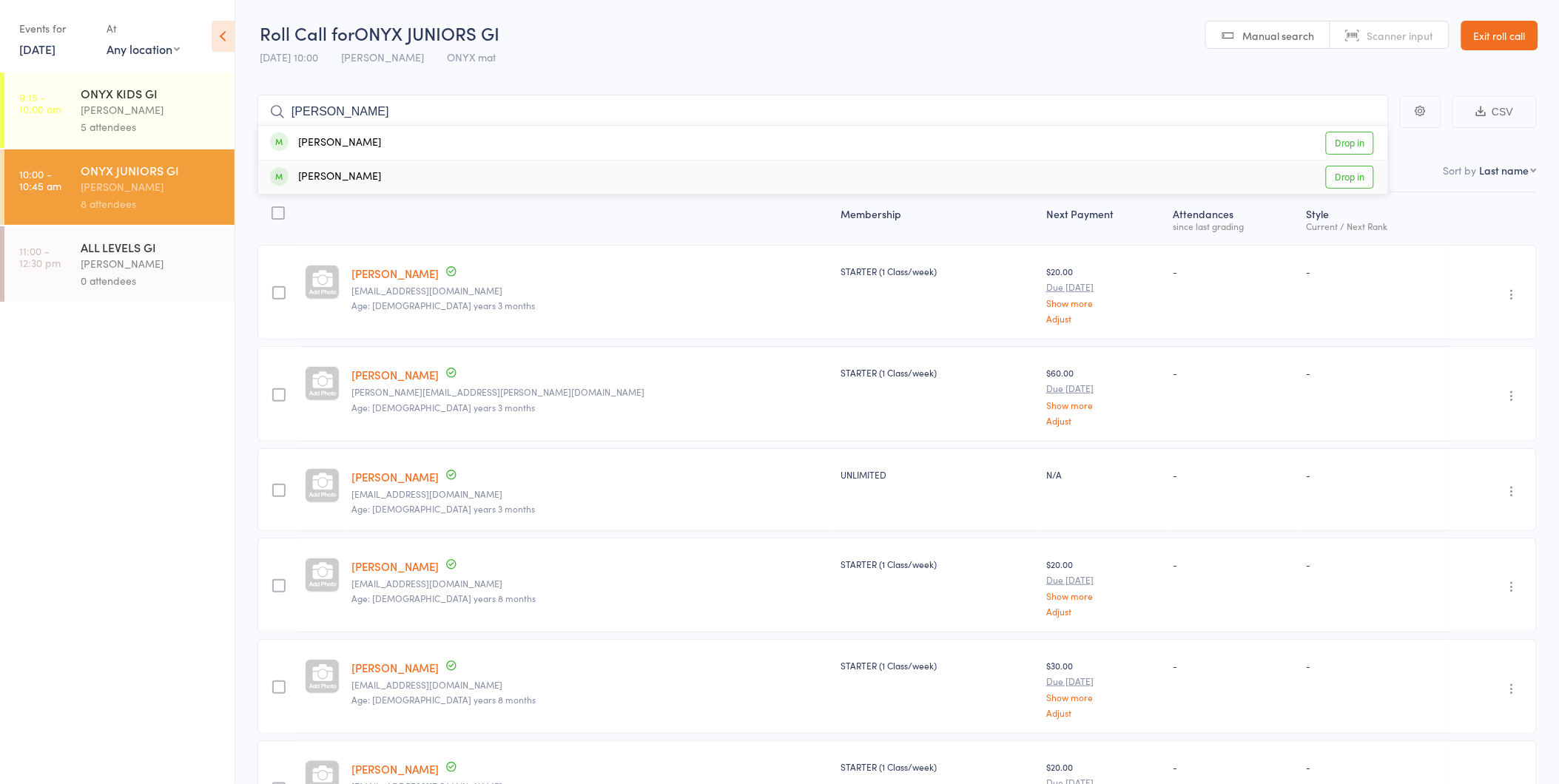
type input "abdul"
click at [1350, 175] on link "Drop in" at bounding box center [1349, 177] width 48 height 23
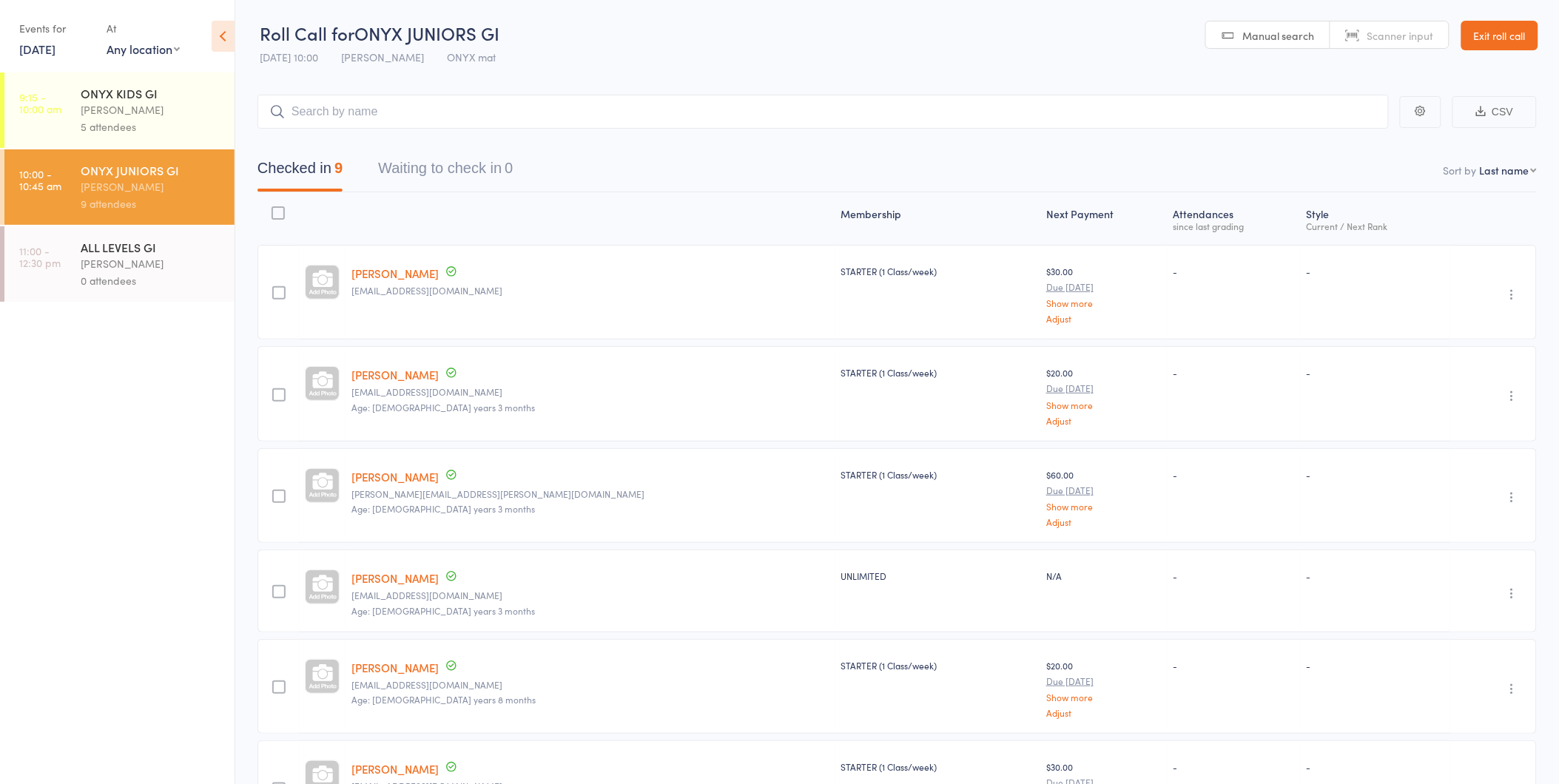
click at [1503, 24] on link "Exit roll call" at bounding box center [1499, 36] width 77 height 30
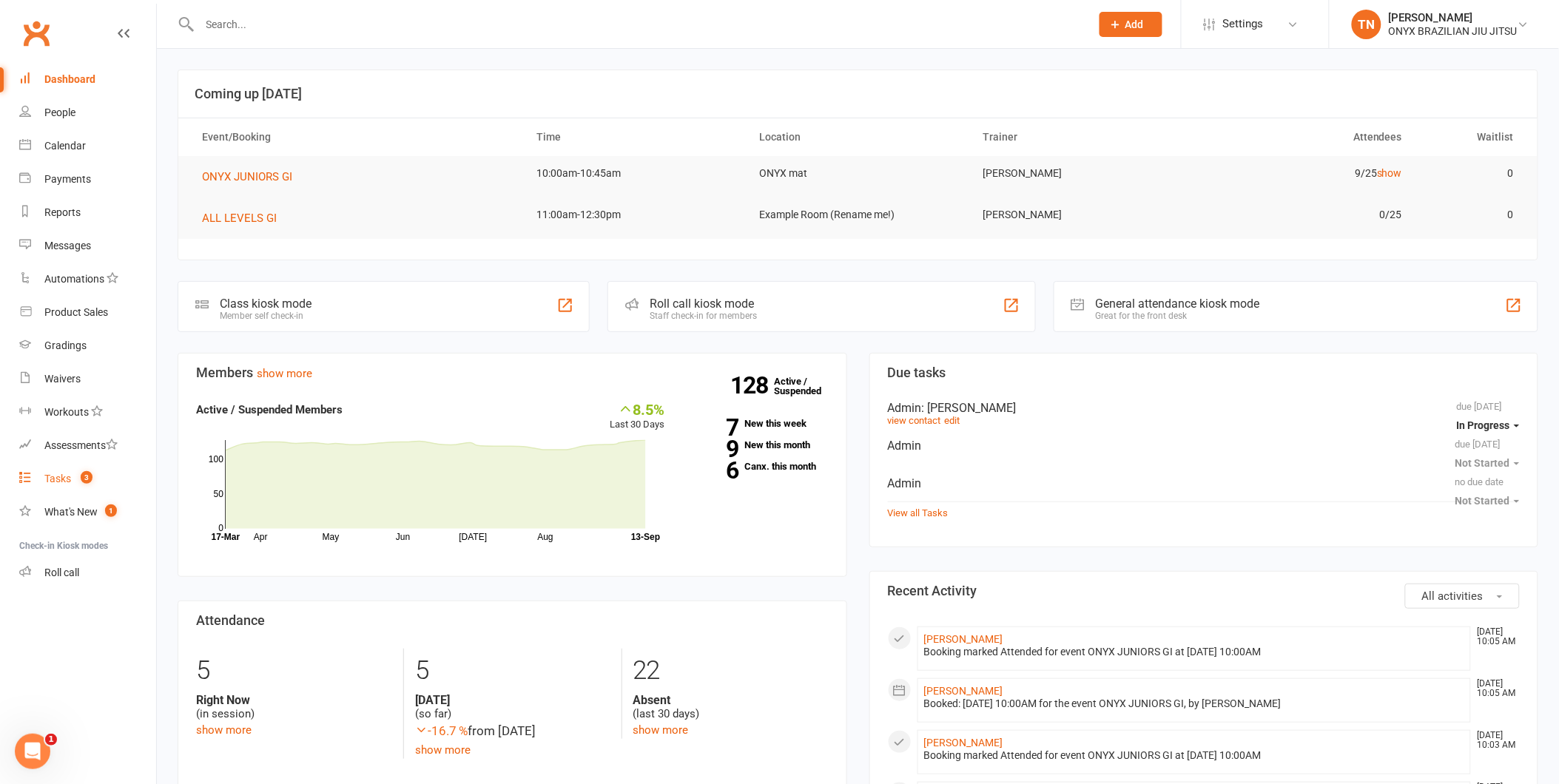
click at [43, 488] on link "Tasks 3" at bounding box center [87, 479] width 137 height 33
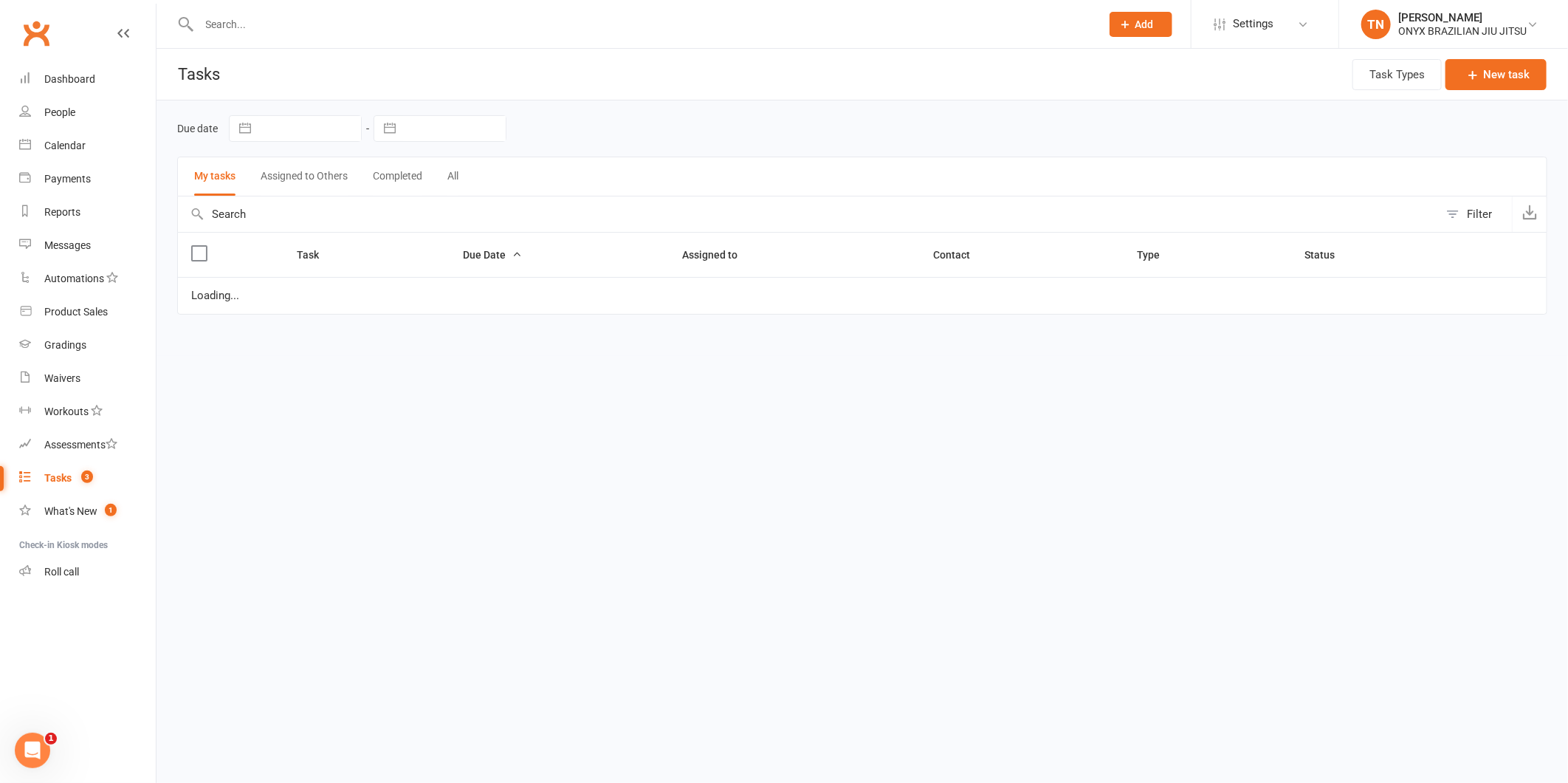
select select "started"
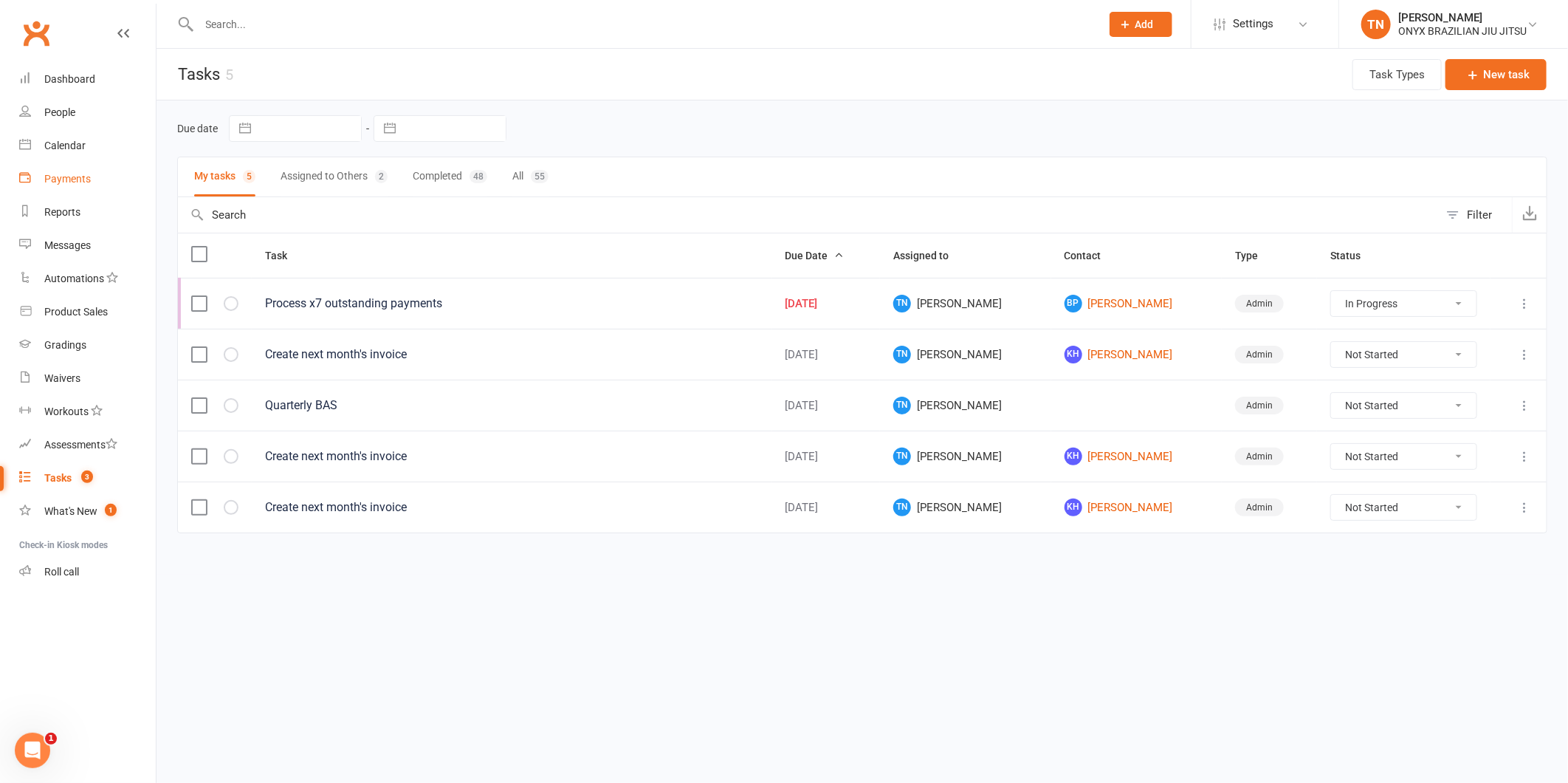
click at [71, 174] on div "Payments" at bounding box center [68, 179] width 47 height 12
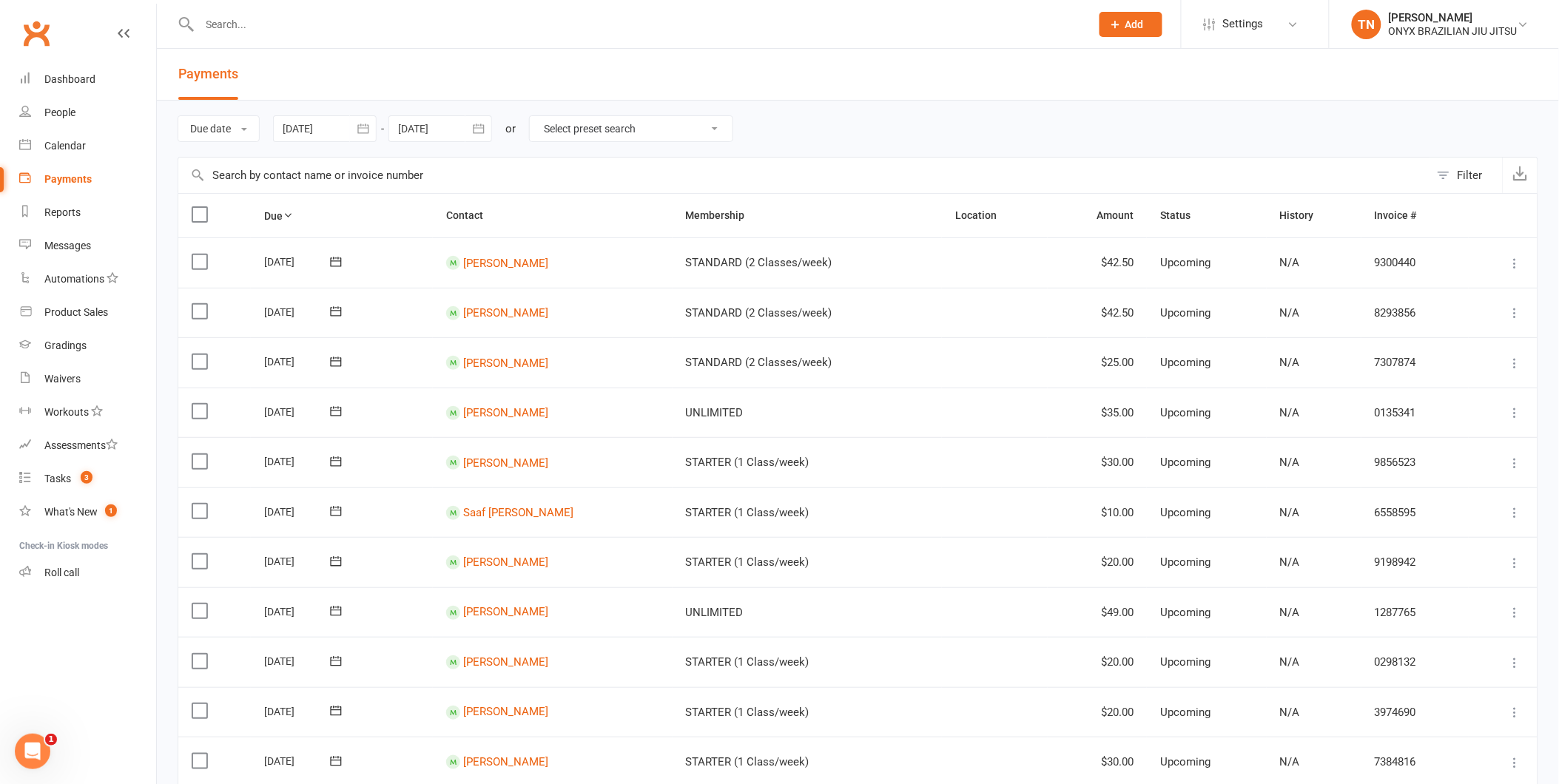
click at [634, 131] on select "Select preset search All failures All skipped payments All pending payments Suc…" at bounding box center [630, 129] width 203 height 25
select select "1"
click at [531, 116] on select "Select preset search All failures All skipped payments All pending payments Suc…" at bounding box center [630, 129] width 203 height 25
type input "[DATE]"
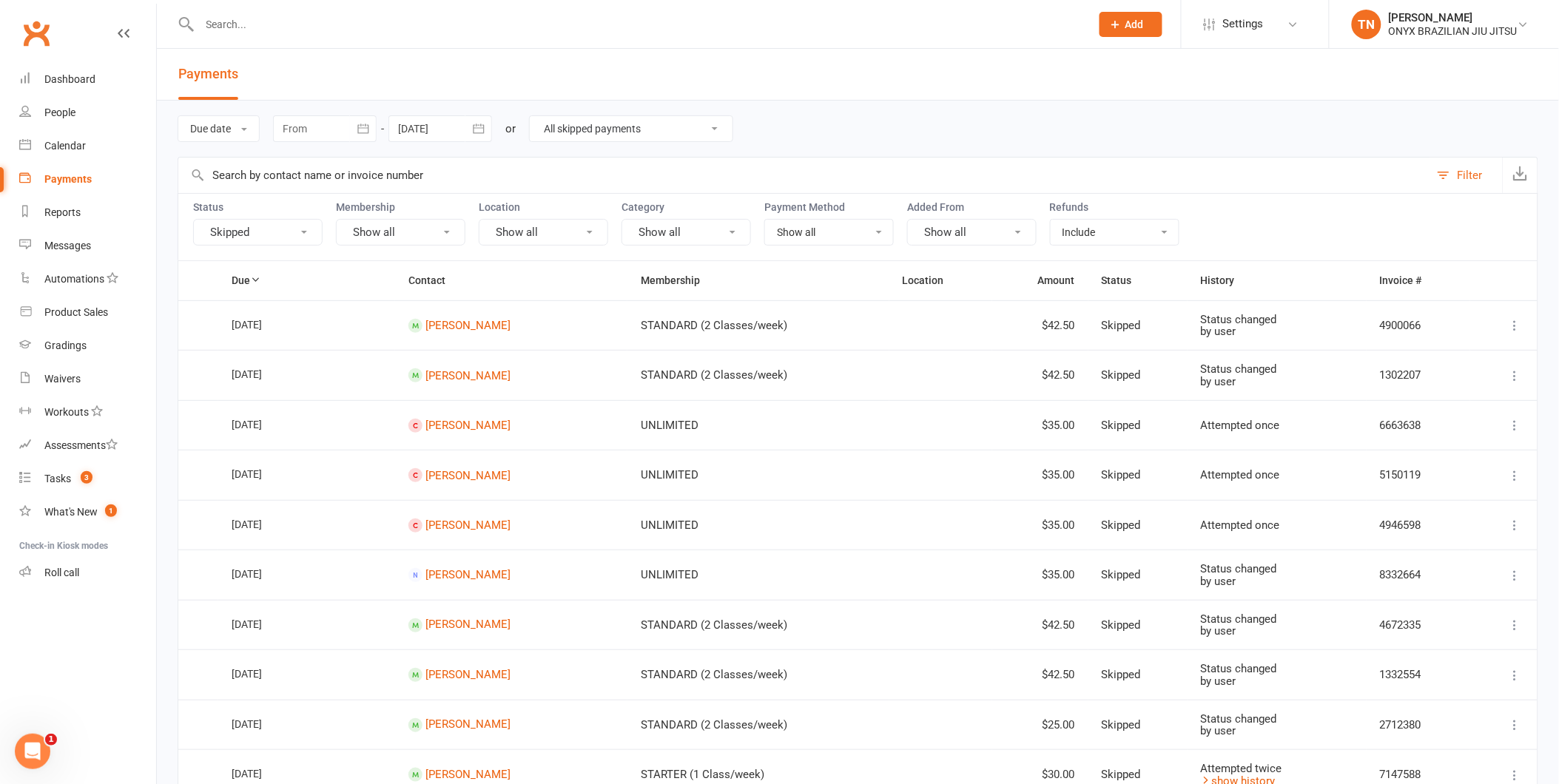
click at [604, 122] on select "All failures All skipped payments All pending payments Successful payments (las…" at bounding box center [630, 129] width 203 height 25
select select "0"
click at [539, 116] on select "All failures All skipped payments All pending payments Successful payments (las…" at bounding box center [630, 129] width 203 height 25
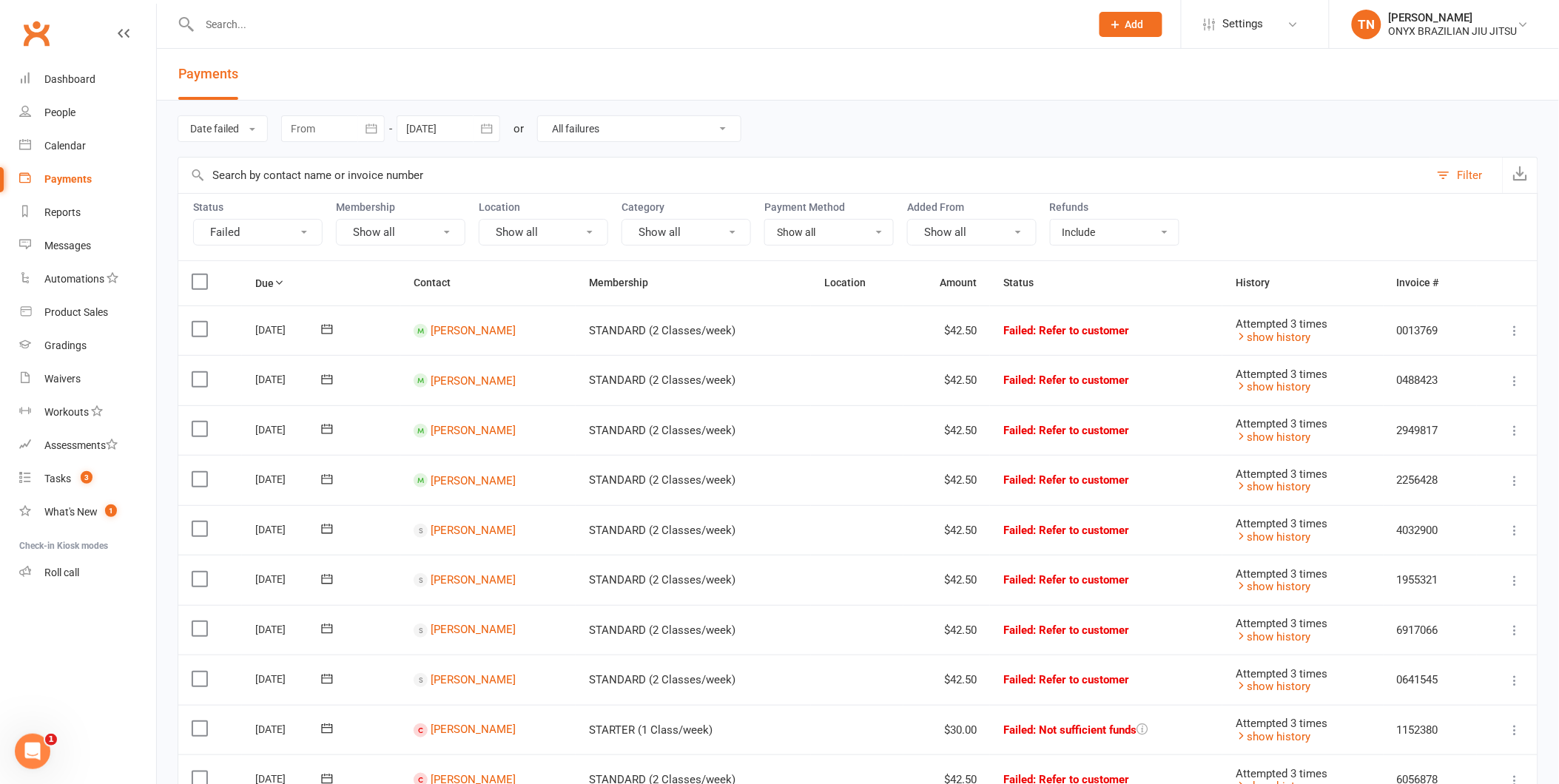
click at [450, 126] on div at bounding box center [448, 129] width 103 height 27
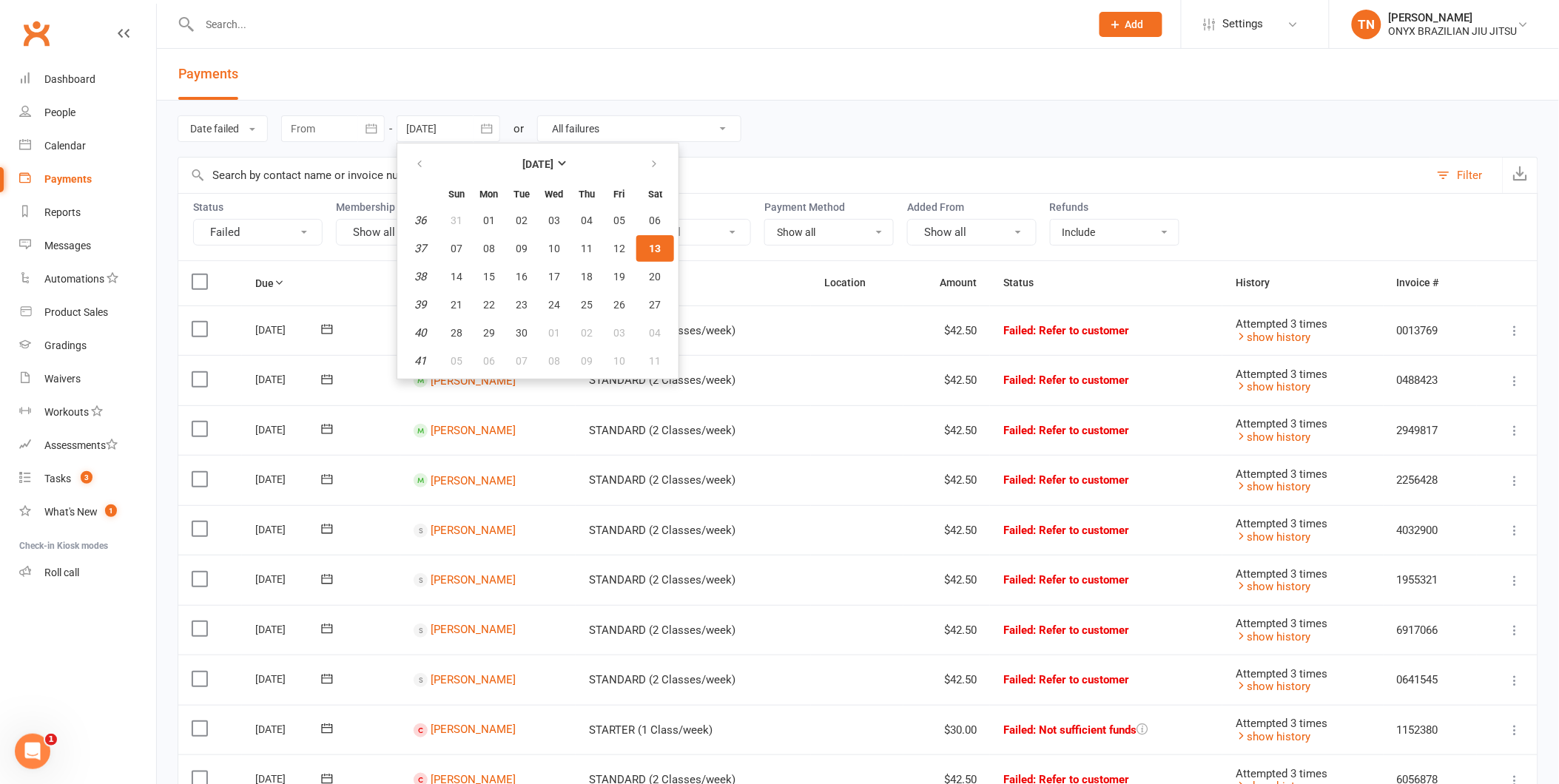
click at [340, 137] on div at bounding box center [332, 129] width 103 height 27
click at [453, 123] on div at bounding box center [448, 129] width 103 height 27
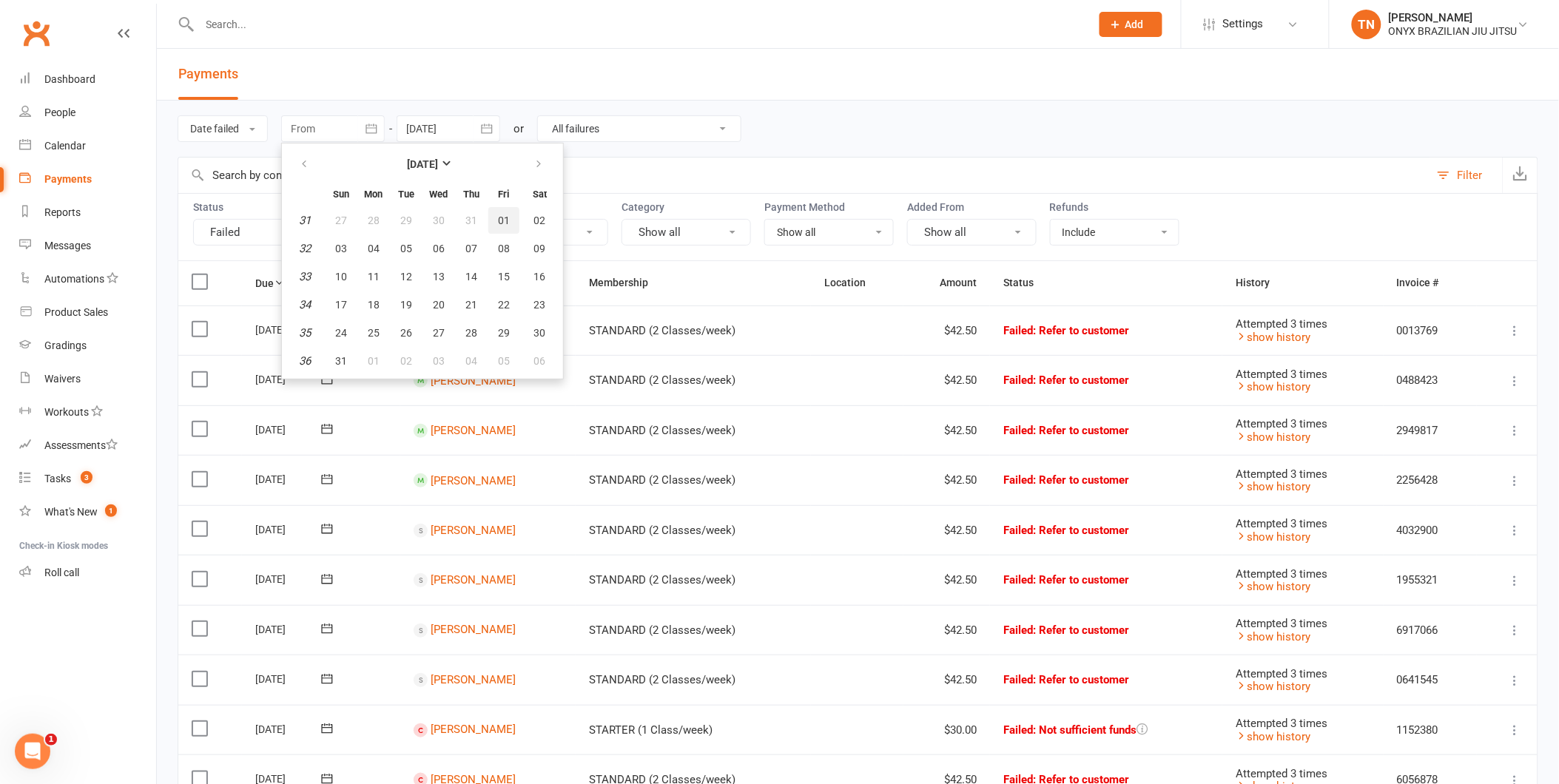
click at [499, 215] on span "01" at bounding box center [504, 221] width 12 height 12
type input "[DATE]"
select select
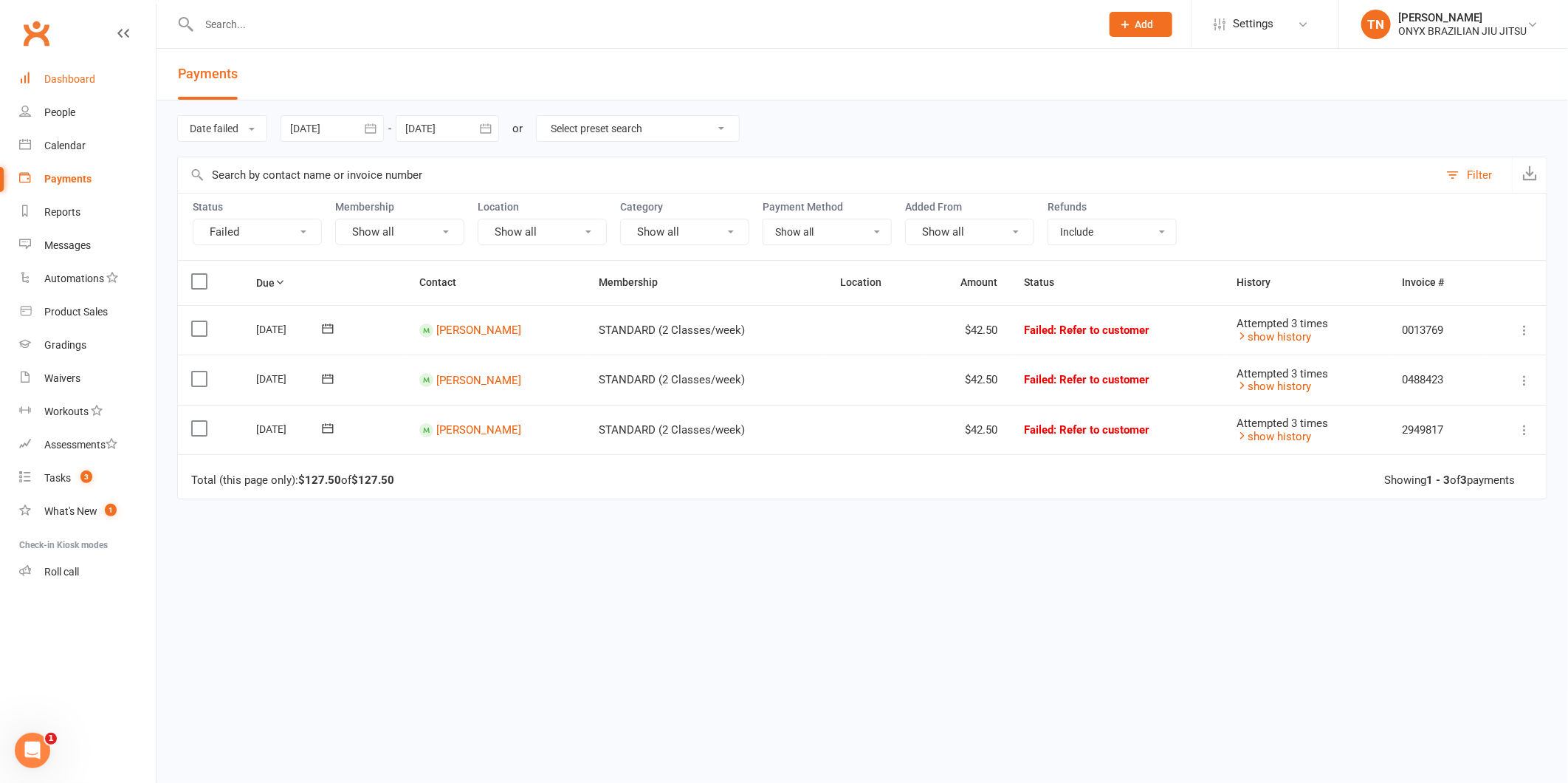
drag, startPoint x: 50, startPoint y: 72, endPoint x: 259, endPoint y: 19, distance: 215.6
click at [50, 72] on link "Dashboard" at bounding box center [87, 79] width 136 height 33
